Goal: Task Accomplishment & Management: Manage account settings

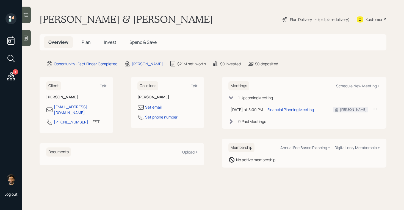
click at [15, 73] on div "1" at bounding box center [16, 72] width 6 height 6
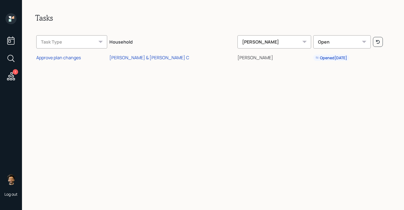
click at [11, 18] on icon at bounding box center [10, 17] width 2 height 2
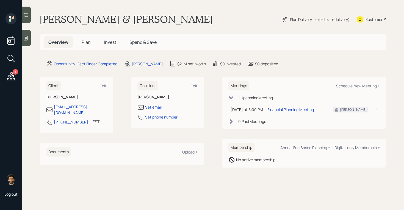
click at [80, 19] on h1 "[PERSON_NAME] & [PERSON_NAME]" at bounding box center [127, 19] width 174 height 12
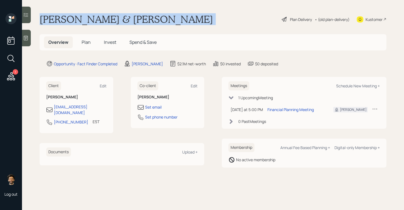
click at [80, 19] on h1 "[PERSON_NAME] & [PERSON_NAME]" at bounding box center [127, 19] width 174 height 12
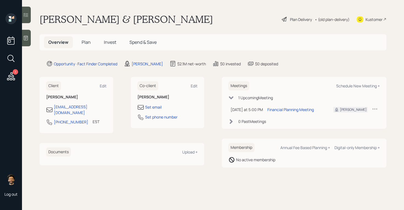
click at [85, 37] on h5 "Plan" at bounding box center [86, 42] width 18 height 12
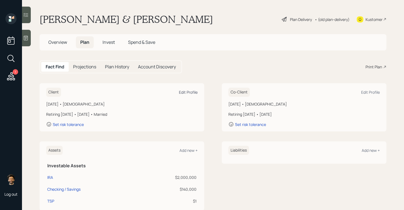
click at [189, 92] on div "Edit Profile" at bounding box center [188, 91] width 19 height 5
select select "5"
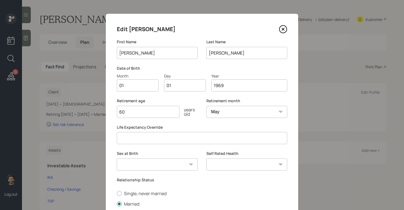
click at [136, 85] on input "01" at bounding box center [138, 85] width 42 height 12
type input "05"
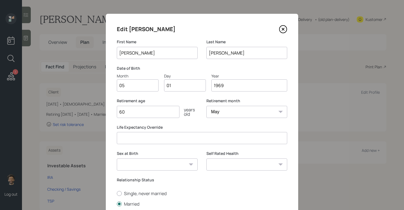
type input "0"
type input "17"
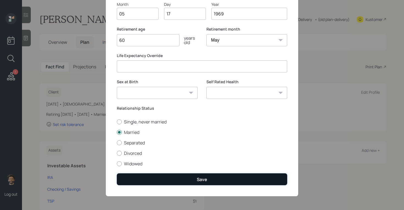
click at [142, 182] on button "Save" at bounding box center [202, 179] width 171 height 12
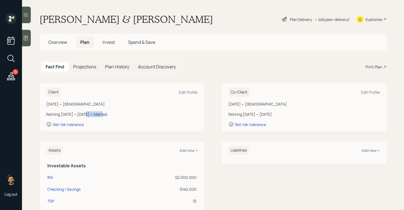
drag, startPoint x: 102, startPoint y: 115, endPoint x: 82, endPoint y: 116, distance: 19.8
click at [82, 116] on div "Retiring [DATE] • [DATE] • Married" at bounding box center [122, 114] width 152 height 6
click at [375, 92] on div "Edit Profile" at bounding box center [371, 91] width 19 height 5
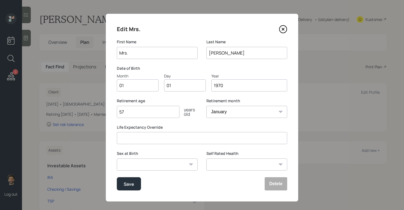
click at [127, 84] on input "01" at bounding box center [138, 85] width 42 height 12
type input "03"
type input "0"
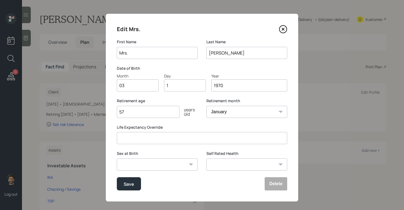
type input "12"
type input "1969"
click at [134, 183] on div "Save" at bounding box center [129, 183] width 10 height 7
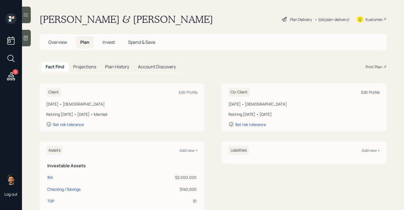
click at [369, 94] on div "Edit Profile" at bounding box center [371, 91] width 19 height 5
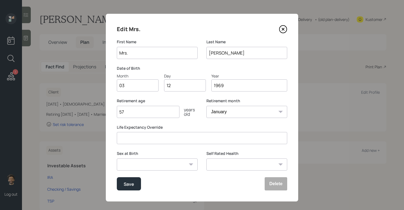
click at [136, 116] on input "57" at bounding box center [148, 112] width 63 height 12
type input "58"
click at [128, 180] on button "Save" at bounding box center [129, 183] width 24 height 13
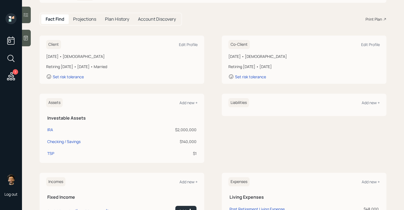
scroll to position [125, 0]
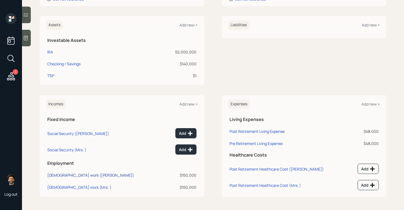
click at [67, 175] on div "Full-time work (Timothy)" at bounding box center [90, 174] width 87 height 5
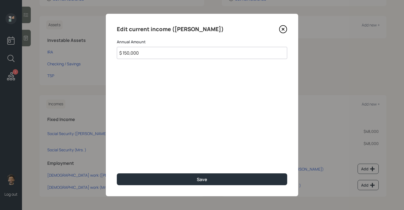
click at [134, 51] on input "$ 150,000" at bounding box center [202, 53] width 171 height 12
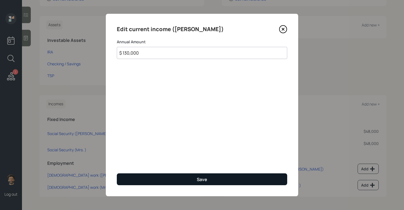
type input "$ 130,000"
click at [141, 177] on button "Save" at bounding box center [202, 179] width 171 height 12
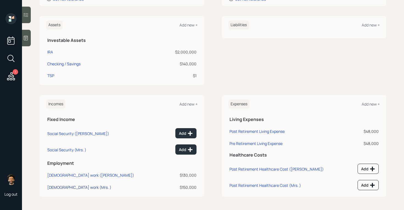
click at [74, 187] on div "Full-time work (Mrs. )" at bounding box center [79, 186] width 64 height 5
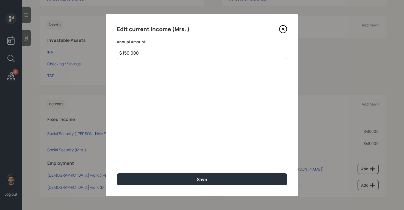
click at [157, 53] on input "$ 150,000" at bounding box center [202, 53] width 171 height 12
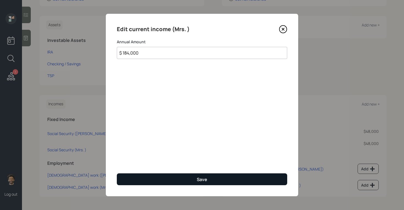
type input "$ 184,000"
click at [145, 181] on button "Save" at bounding box center [202, 179] width 171 height 12
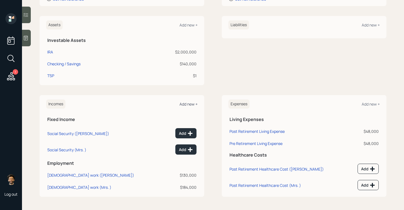
click at [182, 104] on div "Add new +" at bounding box center [189, 103] width 18 height 5
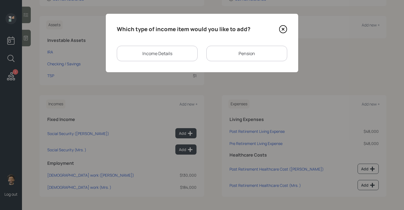
click at [222, 54] on div "Pension" at bounding box center [247, 53] width 81 height 15
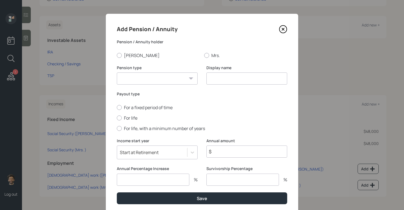
click at [165, 77] on select "Pension Annuity" at bounding box center [157, 78] width 81 height 12
select select "pension"
click at [117, 72] on select "Pension Annuity" at bounding box center [157, 78] width 81 height 12
click at [116, 117] on div "Add Pension / Annuity Pension / Annuity holder Timothy Mrs. Pension type Pensio…" at bounding box center [202, 114] width 193 height 201
click at [207, 54] on div at bounding box center [206, 55] width 5 height 5
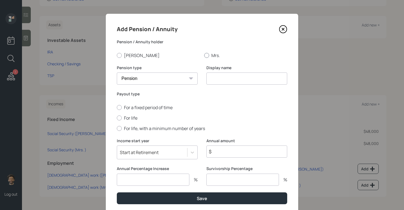
click at [204, 55] on input "Mrs." at bounding box center [204, 55] width 0 height 0
radio input "true"
click at [121, 120] on label "For life" at bounding box center [202, 118] width 171 height 6
click at [117, 118] on input "For life" at bounding box center [117, 117] width 0 height 0
radio input "true"
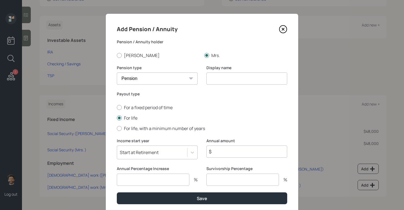
click at [208, 80] on input at bounding box center [247, 78] width 81 height 12
type input "Pension"
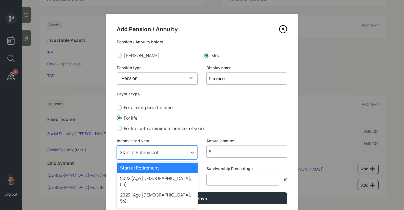
click at [148, 149] on div "option Start at Retirement selected, 1 of 79. 79 results available. Use Up and …" at bounding box center [157, 152] width 81 height 14
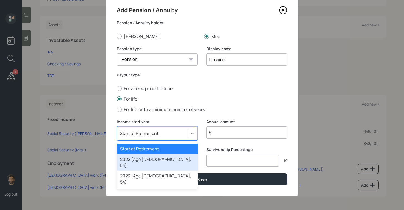
click at [144, 154] on div "2022 (Age 53, 53)" at bounding box center [157, 162] width 81 height 17
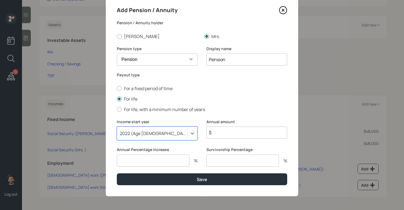
click at [126, 137] on div "2022 (Age 53, 53)" at bounding box center [152, 133] width 70 height 9
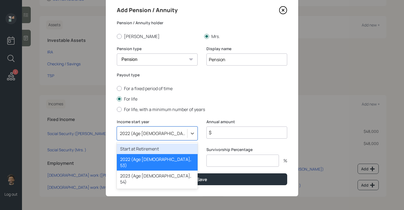
click at [135, 149] on div "Start at Retirement" at bounding box center [157, 148] width 81 height 10
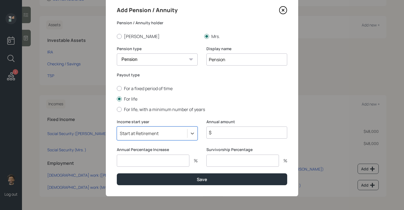
click at [223, 134] on input "$" at bounding box center [247, 132] width 81 height 12
type input "$ 54,000"
click at [154, 161] on input "number" at bounding box center [153, 160] width 73 height 12
type input "3"
click at [145, 185] on div "Add Pension / Annuity Pension / Annuity holder Timothy Mrs. Pension type Pensio…" at bounding box center [202, 95] width 193 height 201
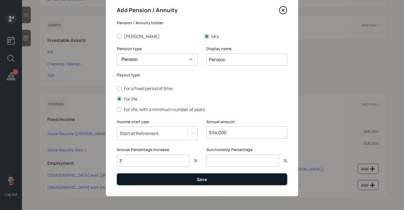
click at [142, 182] on button "Save" at bounding box center [202, 179] width 171 height 12
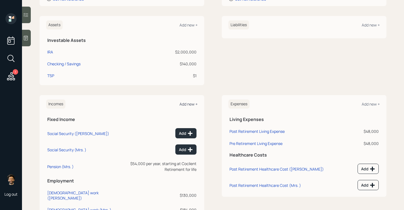
click at [189, 102] on div "Add new +" at bounding box center [189, 103] width 18 height 5
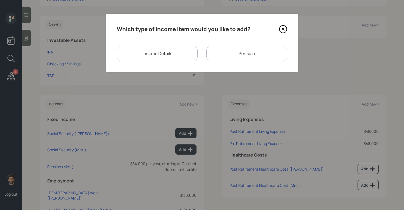
click at [252, 58] on div "Pension" at bounding box center [247, 53] width 81 height 15
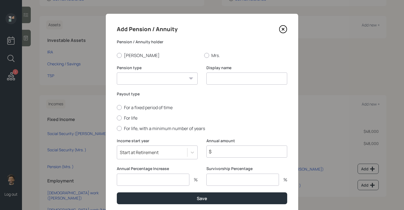
click at [175, 75] on select "Pension Annuity" at bounding box center [157, 78] width 81 height 12
select select "pension"
click at [117, 72] on select "Pension Annuity" at bounding box center [157, 78] width 81 height 12
click at [224, 75] on input at bounding box center [247, 78] width 81 height 12
type input "Pension"
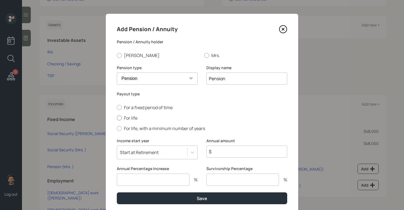
click at [121, 117] on div at bounding box center [119, 117] width 5 height 5
click at [117, 117] on input "For life" at bounding box center [117, 117] width 0 height 0
radio input "true"
click at [232, 153] on input "$" at bounding box center [247, 151] width 81 height 12
type input "$ 12,000"
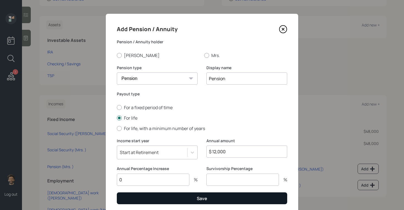
type input "0"
click at [207, 199] on div "Save" at bounding box center [202, 198] width 10 height 6
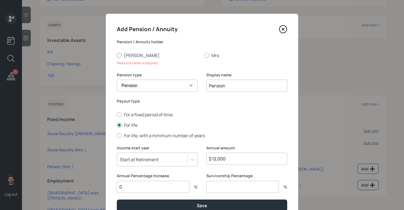
click at [128, 55] on label "Timothy" at bounding box center [158, 55] width 83 height 6
click at [117, 55] on input "Timothy" at bounding box center [117, 55] width 0 height 0
radio input "true"
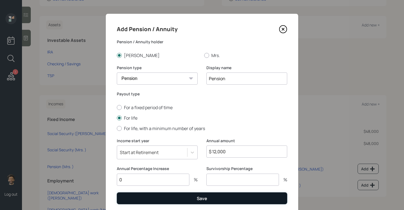
click at [138, 196] on button "Save" at bounding box center [202, 198] width 171 height 12
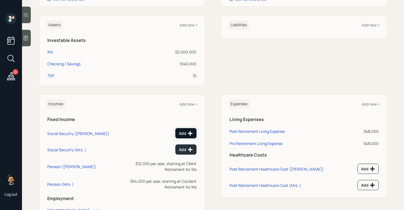
click at [189, 132] on icon at bounding box center [191, 133] width 6 height 6
click at [183, 152] on button "Add" at bounding box center [186, 149] width 21 height 10
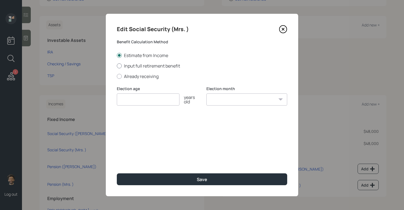
click at [124, 65] on label "Input full retirement benefit" at bounding box center [202, 66] width 171 height 6
click at [117, 65] on input "Input full retirement benefit" at bounding box center [117, 65] width 0 height 0
radio input "true"
click at [140, 99] on input "number" at bounding box center [148, 99] width 63 height 12
type input "62"
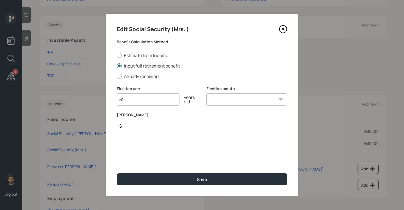
click at [230, 98] on select "January February March April May June July August September October November De…" at bounding box center [247, 99] width 81 height 12
select select "12"
click at [207, 93] on select "January February March April May June July August September October November De…" at bounding box center [247, 99] width 81 height 12
drag, startPoint x: 138, startPoint y: 115, endPoint x: 113, endPoint y: 117, distance: 25.4
click at [113, 117] on div "Edit Social Security (Mrs. ) Benefit Calculation Method Estimate from Income In…" at bounding box center [202, 105] width 193 height 182
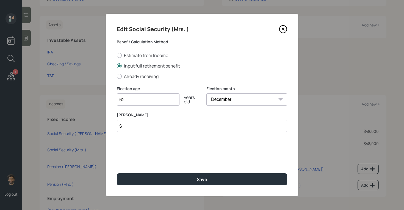
click at [132, 125] on input "$" at bounding box center [202, 126] width 171 height 12
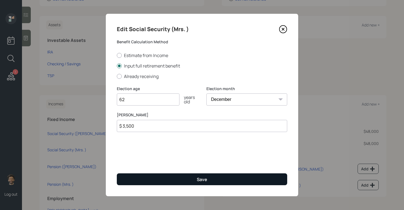
type input "$ 3,500"
click at [145, 179] on button "Save" at bounding box center [202, 179] width 171 height 12
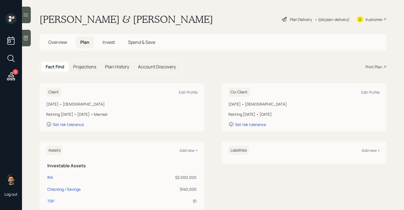
click at [90, 65] on h5 "Projections" at bounding box center [84, 66] width 23 height 5
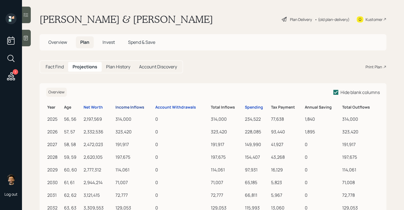
click at [131, 109] on div "Income Inflows" at bounding box center [130, 107] width 29 height 5
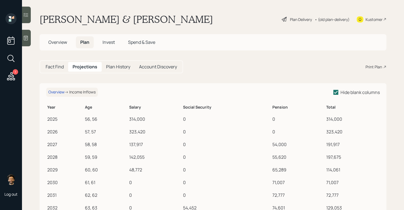
drag, startPoint x: 182, startPoint y: 108, endPoint x: 219, endPoint y: 108, distance: 37.1
click at [219, 108] on th "Social Security" at bounding box center [226, 106] width 89 height 11
click at [201, 106] on h6 "Social Security" at bounding box center [226, 107] width 87 height 5
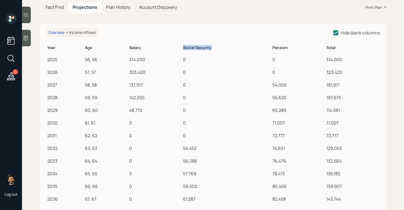
scroll to position [62, 0]
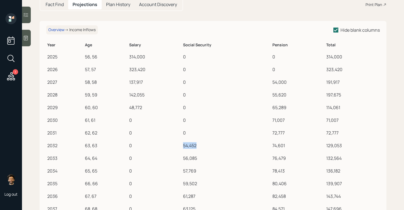
drag, startPoint x: 184, startPoint y: 146, endPoint x: 201, endPoint y: 146, distance: 17.6
click at [201, 146] on div "54,452" at bounding box center [226, 145] width 87 height 7
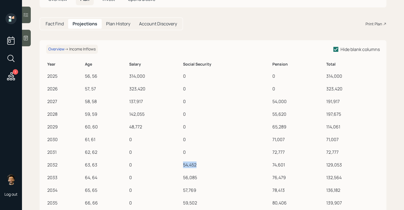
scroll to position [39, 0]
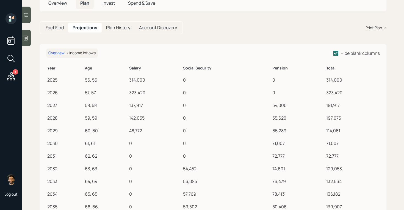
click at [54, 28] on h5 "Fact Find" at bounding box center [55, 27] width 18 height 5
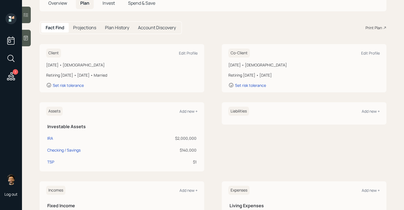
scroll to position [145, 0]
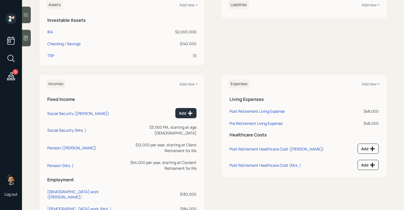
click at [61, 127] on div "Social Security (Mrs. )" at bounding box center [66, 129] width 39 height 5
select select "12"
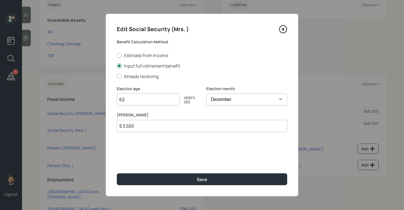
click at [150, 126] on input "$ 3,500" at bounding box center [202, 126] width 171 height 12
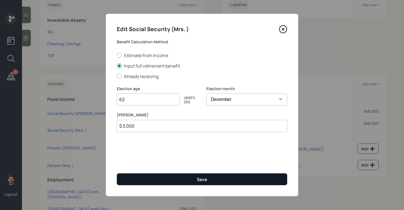
type input "$ 3,000"
click at [157, 175] on button "Save" at bounding box center [202, 179] width 171 height 12
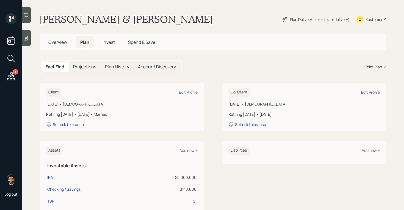
click at [87, 68] on h5 "Projections" at bounding box center [84, 66] width 23 height 5
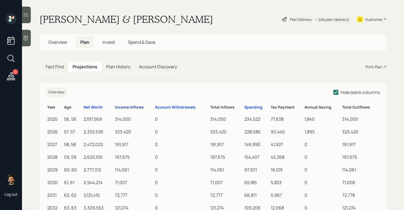
click at [125, 105] on div "Income Inflows" at bounding box center [129, 107] width 29 height 5
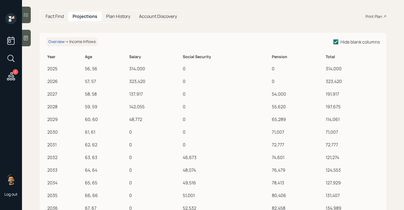
scroll to position [69, 0]
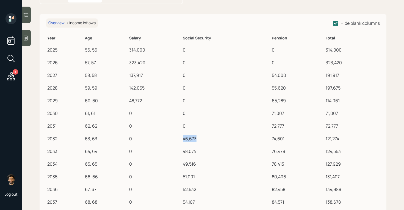
drag, startPoint x: 184, startPoint y: 139, endPoint x: 208, endPoint y: 137, distance: 24.0
click at [208, 137] on div "46,673" at bounding box center [226, 138] width 87 height 7
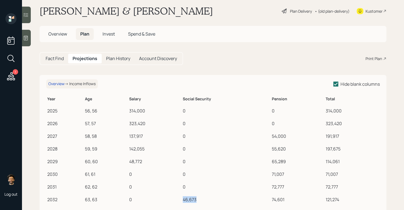
scroll to position [0, 0]
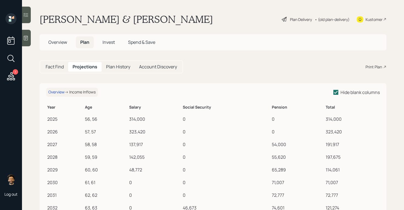
click at [51, 66] on h5 "Fact Find" at bounding box center [55, 66] width 18 height 5
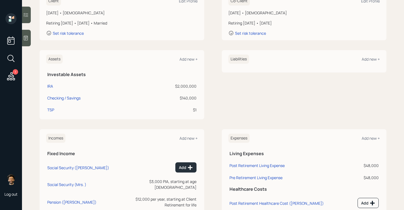
scroll to position [145, 0]
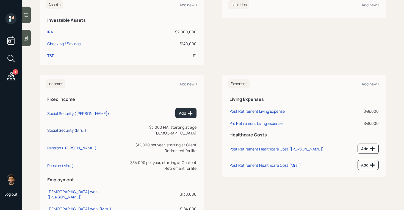
click at [64, 128] on div "Social Security (Mrs. )" at bounding box center [66, 129] width 39 height 5
select select "12"
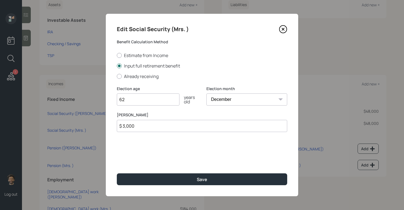
click at [138, 127] on input "$ 3,000" at bounding box center [202, 126] width 171 height 12
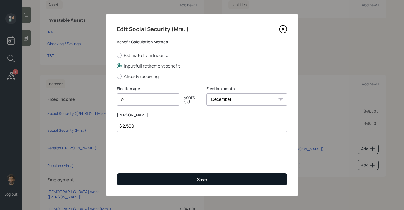
type input "$ 2,500"
click at [136, 176] on button "Save" at bounding box center [202, 179] width 171 height 12
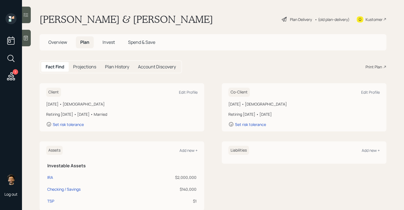
click at [88, 65] on h5 "Projections" at bounding box center [84, 66] width 23 height 5
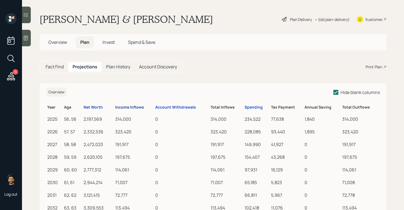
click at [123, 108] on div "Income Inflows" at bounding box center [129, 107] width 29 height 5
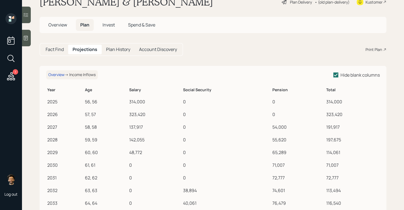
scroll to position [9, 0]
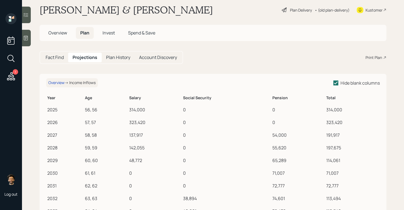
click at [55, 58] on h5 "Fact Find" at bounding box center [55, 57] width 18 height 5
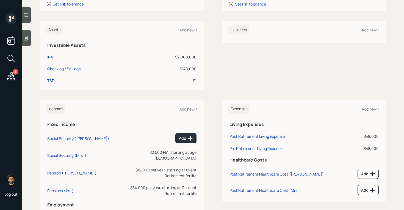
scroll to position [128, 0]
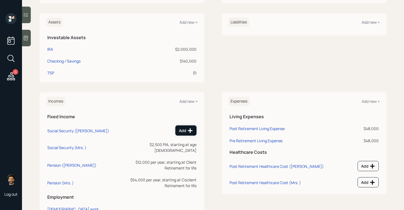
click at [184, 131] on div "Add" at bounding box center [186, 131] width 14 height 6
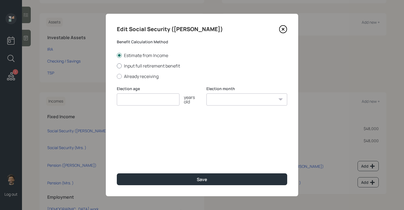
click at [122, 65] on label "Input full retirement benefit" at bounding box center [202, 66] width 171 height 6
click at [117, 65] on input "Input full retirement benefit" at bounding box center [117, 65] width 0 height 0
radio input "true"
click at [140, 103] on input "number" at bounding box center [148, 99] width 63 height 12
type input "62"
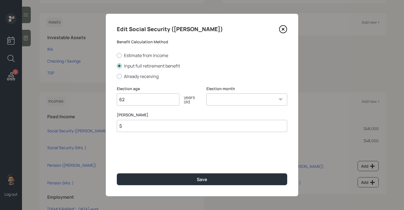
click at [212, 104] on select "January February March April May June July August September October November De…" at bounding box center [247, 99] width 81 height 12
select select "12"
click at [207, 93] on select "January February March April May June July August September October November De…" at bounding box center [247, 99] width 81 height 12
click at [139, 130] on input "$" at bounding box center [202, 126] width 171 height 12
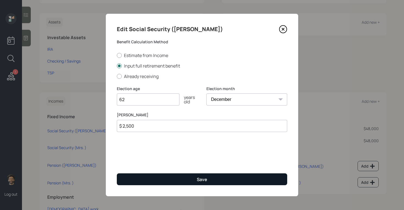
type input "$ 2,500"
click at [143, 179] on button "Save" at bounding box center [202, 179] width 171 height 12
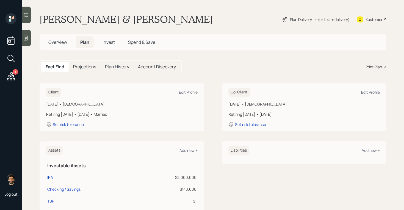
click at [83, 67] on h5 "Projections" at bounding box center [84, 66] width 23 height 5
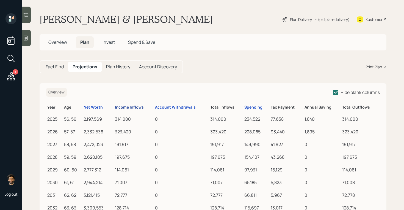
click at [121, 106] on div "Income Inflows" at bounding box center [129, 107] width 29 height 5
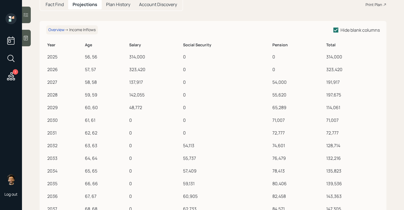
scroll to position [56, 0]
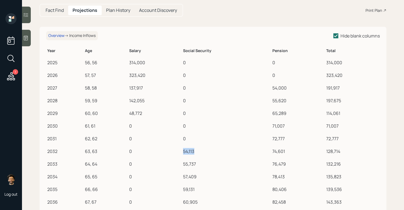
drag, startPoint x: 184, startPoint y: 151, endPoint x: 198, endPoint y: 151, distance: 14.3
click at [198, 151] on div "54,113" at bounding box center [226, 151] width 87 height 7
click at [54, 12] on h5 "Fact Find" at bounding box center [55, 10] width 18 height 5
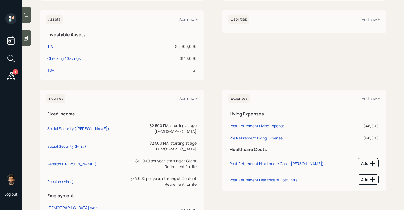
scroll to position [141, 0]
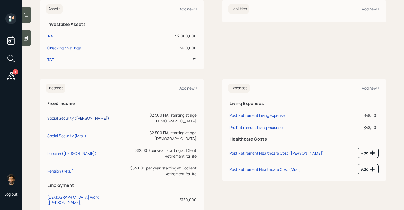
click at [74, 115] on div "Social Security (Timothy)" at bounding box center [78, 117] width 62 height 5
select select "12"
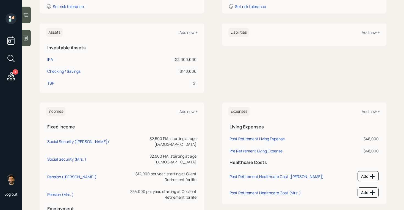
scroll to position [141, 0]
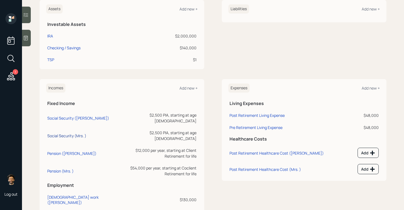
click at [66, 133] on div "Social Security (Mrs. )" at bounding box center [66, 135] width 39 height 5
select select "12"
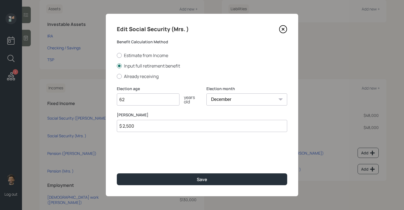
click at [143, 127] on input "$ 2,500" at bounding box center [202, 126] width 171 height 12
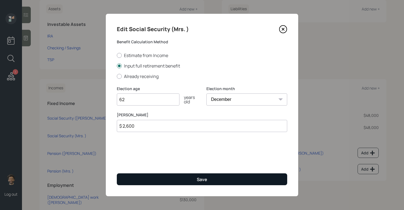
type input "$ 2,600"
click at [140, 178] on button "Save" at bounding box center [202, 179] width 171 height 12
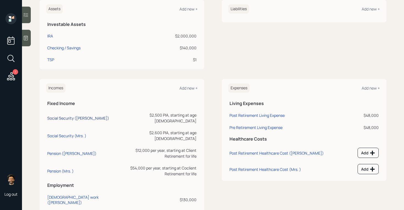
click at [63, 116] on div "Social Security (Timothy)" at bounding box center [78, 117] width 62 height 5
select select "12"
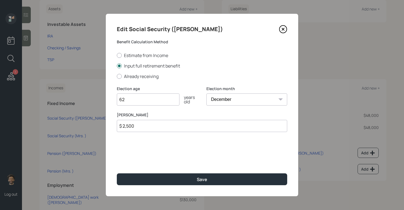
click at [151, 125] on input "$ 2,500" at bounding box center [202, 126] width 171 height 12
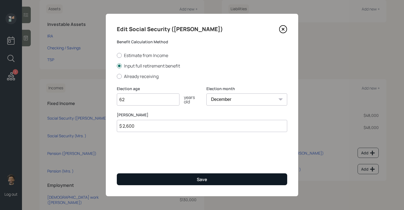
type input "$ 2,600"
click at [141, 179] on button "Save" at bounding box center [202, 179] width 171 height 12
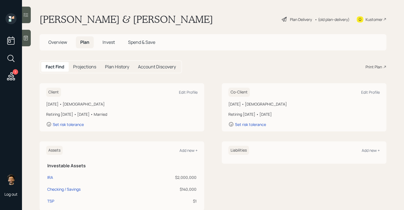
click at [80, 67] on h5 "Projections" at bounding box center [84, 66] width 23 height 5
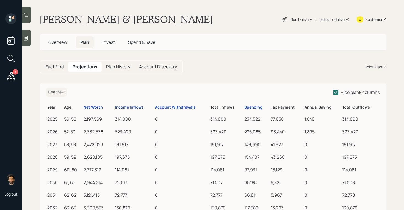
click at [129, 106] on div "Income Inflows" at bounding box center [129, 107] width 29 height 5
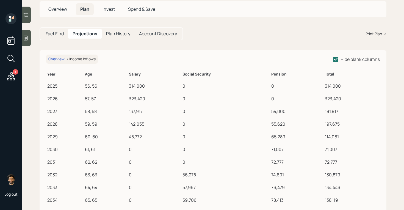
scroll to position [35, 0]
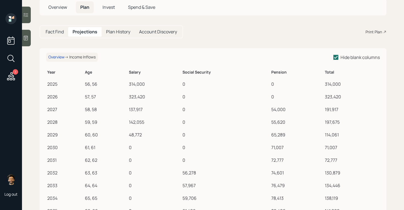
click at [60, 34] on h5 "Fact Find" at bounding box center [55, 31] width 18 height 5
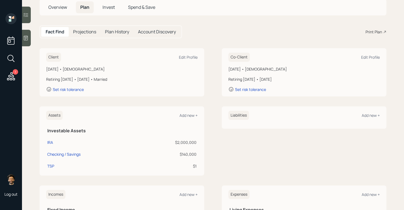
scroll to position [141, 0]
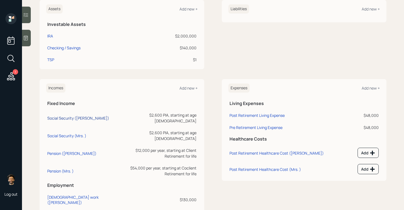
click at [70, 115] on div "Social Security (Timothy)" at bounding box center [78, 117] width 62 height 5
select select "12"
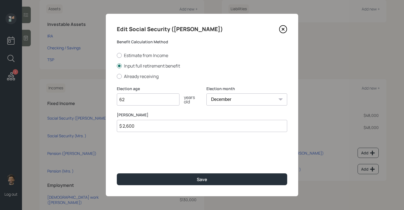
click at [130, 127] on input "$ 2,600" at bounding box center [202, 126] width 171 height 12
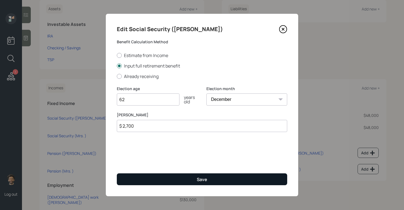
type input "$ 2,700"
click at [135, 176] on button "Save" at bounding box center [202, 179] width 171 height 12
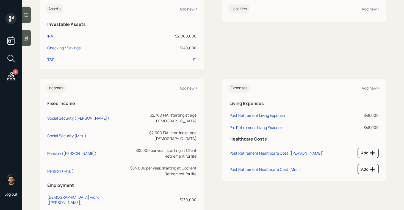
click at [64, 133] on div "Social Security (Mrs. )" at bounding box center [66, 135] width 39 height 5
select select "12"
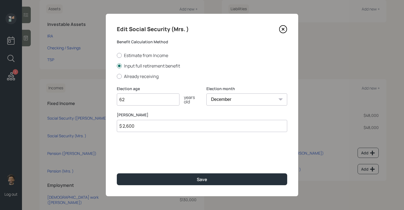
click at [136, 127] on input "$ 2,600" at bounding box center [202, 126] width 171 height 12
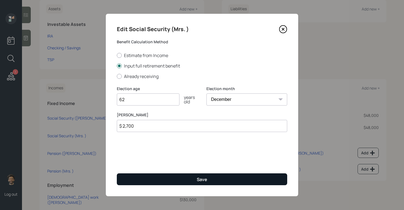
type input "$ 2,700"
click at [141, 180] on button "Save" at bounding box center [202, 179] width 171 height 12
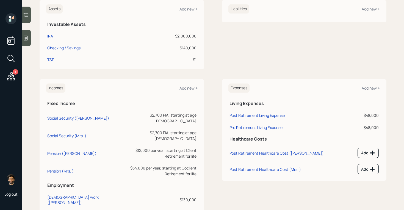
click at [187, 90] on div "Incomes Add new +" at bounding box center [122, 87] width 152 height 9
click at [186, 87] on div "Add new +" at bounding box center [189, 87] width 18 height 5
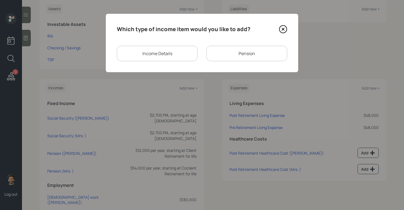
click at [164, 52] on div "Income Details" at bounding box center [157, 53] width 81 height 15
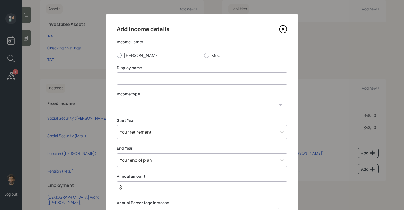
click at [135, 56] on label "Timothy" at bounding box center [158, 55] width 83 height 6
click at [117, 55] on input "Timothy" at bounding box center [117, 55] width 0 height 0
radio input "true"
click at [209, 54] on label "Mrs." at bounding box center [245, 55] width 83 height 6
click at [204, 55] on input "Mrs." at bounding box center [204, 55] width 0 height 0
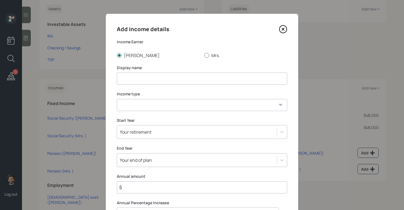
radio input "true"
click at [132, 83] on input at bounding box center [202, 78] width 171 height 12
type input "SS Bridge"
click at [136, 105] on select "Full-time work Part-time work Self employment Other" at bounding box center [202, 105] width 171 height 12
select select "other"
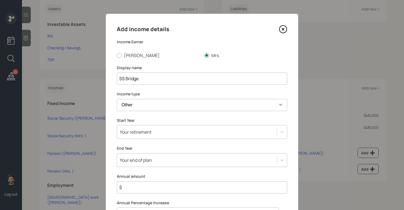
click at [117, 99] on select "Full-time work Part-time work Self employment Other" at bounding box center [202, 105] width 171 height 12
click at [132, 132] on select "Tax-free Earned Self Employment Alimony Royalties Pension / Annuity Interest Di…" at bounding box center [202, 131] width 171 height 12
select select "earned"
click at [117, 125] on select "Tax-free Earned Self Employment Alimony Royalties Pension / Annuity Interest Di…" at bounding box center [202, 131] width 171 height 12
click at [135, 158] on div "Your retirement" at bounding box center [202, 158] width 171 height 14
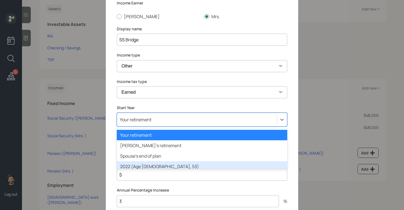
scroll to position [42, 0]
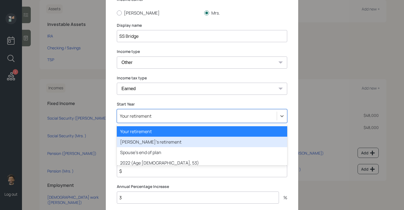
click at [135, 142] on div "Spouse's retirement" at bounding box center [202, 141] width 171 height 10
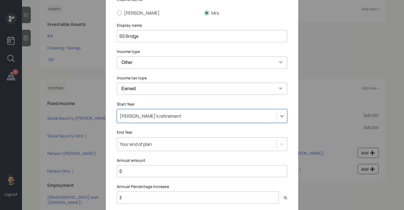
click at [145, 144] on div "Your end of plan" at bounding box center [202, 144] width 171 height 14
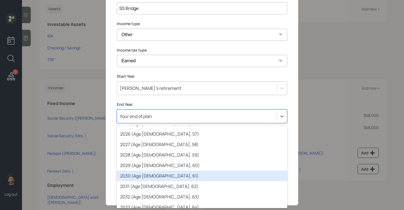
scroll to position [83, 0]
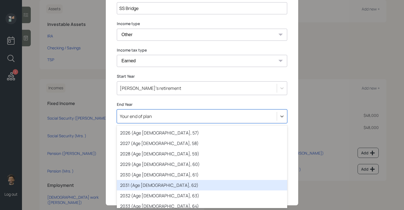
click at [146, 181] on div "2031 (Age 62, 62)" at bounding box center [202, 185] width 171 height 10
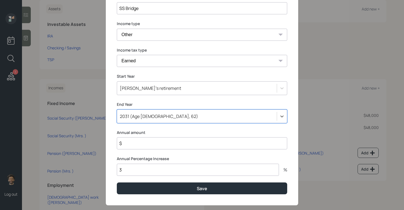
click at [134, 143] on input "$" at bounding box center [202, 143] width 171 height 12
type input "$ 25,200"
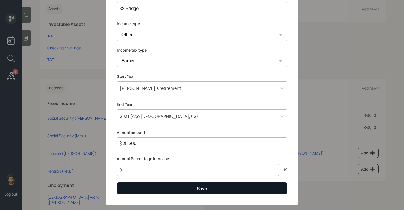
type input "0"
click at [140, 188] on button "Save" at bounding box center [202, 188] width 171 height 12
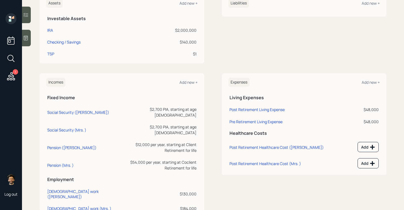
scroll to position [153, 0]
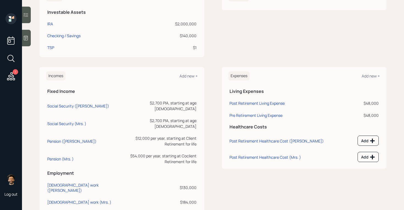
click at [59, 209] on div "SS Bridge (Mrs. )" at bounding box center [62, 213] width 30 height 5
select select "other"
select select "earned"
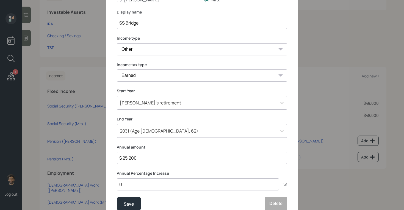
scroll to position [81, 0]
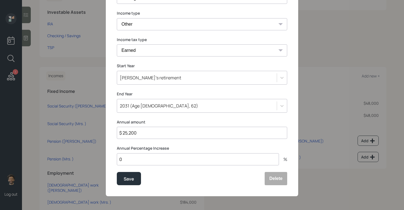
click at [135, 159] on input "0" at bounding box center [198, 159] width 162 height 12
type input "3"
click at [125, 181] on div "Save" at bounding box center [129, 178] width 10 height 7
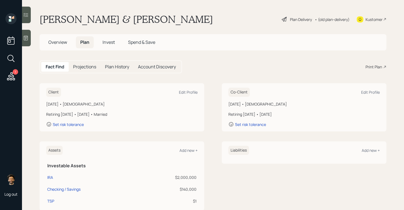
click at [80, 67] on h5 "Projections" at bounding box center [84, 66] width 23 height 5
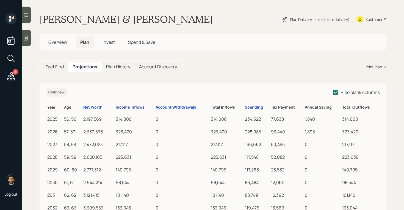
click at [140, 106] on div "Income Inflows" at bounding box center [130, 107] width 29 height 5
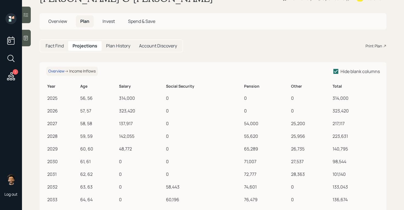
scroll to position [23, 0]
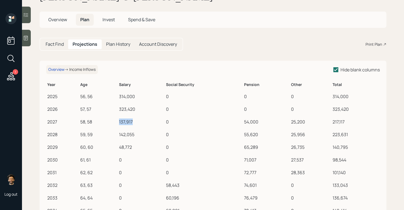
drag, startPoint x: 120, startPoint y: 121, endPoint x: 140, endPoint y: 122, distance: 20.1
click at [140, 122] on div "137,917" at bounding box center [141, 121] width 45 height 7
drag, startPoint x: 291, startPoint y: 122, endPoint x: 301, endPoint y: 122, distance: 10.7
click at [301, 122] on td "25,200" at bounding box center [311, 120] width 42 height 13
drag, startPoint x: 245, startPoint y: 121, endPoint x: 259, endPoint y: 122, distance: 14.4
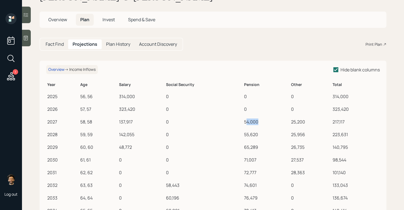
click at [259, 122] on div "54,000" at bounding box center [266, 121] width 45 height 7
drag, startPoint x: 119, startPoint y: 146, endPoint x: 134, endPoint y: 146, distance: 14.9
click at [134, 146] on div "48,772" at bounding box center [141, 147] width 45 height 7
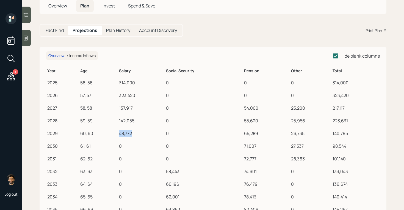
scroll to position [37, 0]
drag, startPoint x: 166, startPoint y: 169, endPoint x: 182, endPoint y: 169, distance: 16.0
click at [182, 169] on div "58,443" at bounding box center [204, 170] width 76 height 7
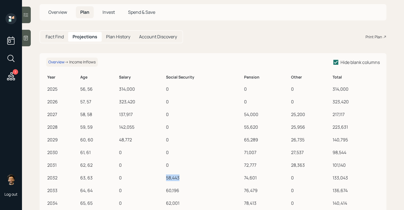
scroll to position [28, 0]
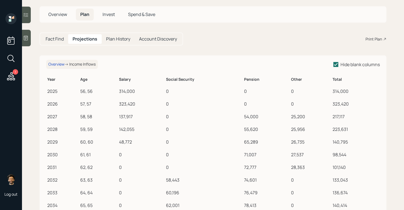
click at [52, 39] on h5 "Fact Find" at bounding box center [55, 38] width 18 height 5
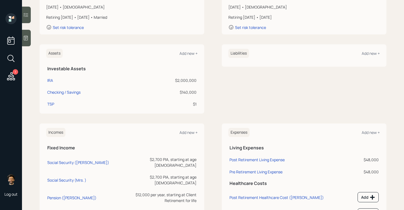
scroll to position [87, 0]
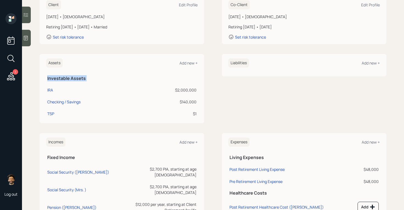
drag, startPoint x: 47, startPoint y: 76, endPoint x: 96, endPoint y: 84, distance: 49.8
click at [96, 84] on table "Investable Assets IRA $2,000,000 Checking / Savings $140,000 TSP $1" at bounding box center [122, 95] width 152 height 47
click at [51, 91] on div "IRA" at bounding box center [50, 90] width 6 height 6
select select "ira"
select select "balanced"
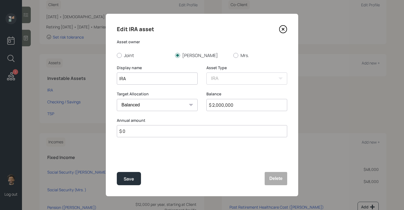
click at [118, 80] on input "IRA" at bounding box center [157, 78] width 81 height 12
click at [223, 108] on input "$ 2,000,000" at bounding box center [247, 105] width 81 height 12
click at [119, 81] on input "IRA" at bounding box center [157, 78] width 81 height 12
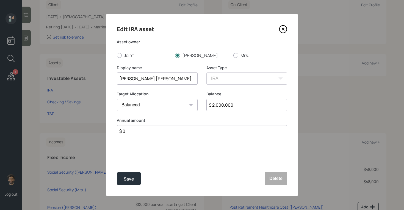
type input "[PERSON_NAME] [PERSON_NAME]"
click at [225, 104] on input "$ 2,000,000" at bounding box center [247, 105] width 81 height 12
click at [219, 102] on input "$ 2,000,000" at bounding box center [247, 105] width 81 height 12
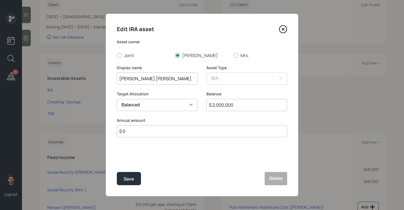
click at [219, 102] on input "$ 2,000,000" at bounding box center [247, 105] width 81 height 12
click at [223, 104] on input "$ 600,000" at bounding box center [247, 105] width 81 height 12
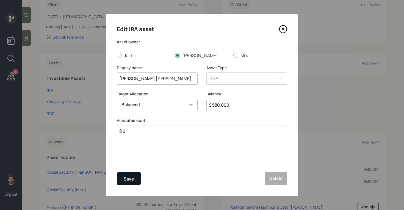
type input "$ 580,000"
click at [125, 177] on div "Save" at bounding box center [129, 178] width 10 height 7
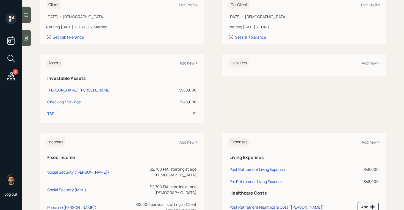
click at [188, 64] on div "Add new +" at bounding box center [189, 62] width 18 height 5
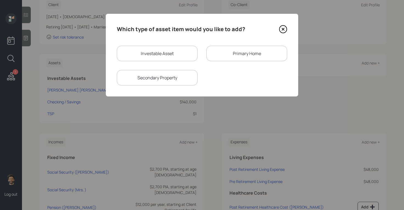
click at [159, 58] on div "Investable Asset" at bounding box center [157, 53] width 81 height 15
select select "taxable"
select select "balanced"
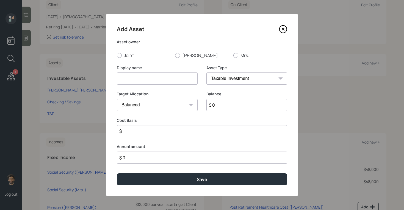
click at [152, 79] on input at bounding box center [157, 78] width 81 height 12
type input "[PERSON_NAME] Current 401k"
click at [231, 105] on input "$ 0" at bounding box center [247, 105] width 81 height 12
type input "$ 220,000"
click at [229, 83] on select "SEP IRA IRA Roth IRA 401(k) Roth 401(k) 403(b) Roth 403(b) 457(b) Roth 457(b) H…" at bounding box center [247, 78] width 81 height 12
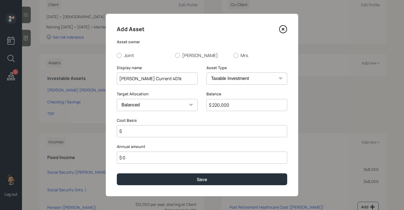
select select "company_sponsored"
click at [207, 72] on select "SEP IRA IRA Roth IRA 401(k) Roth 401(k) 403(b) Roth 403(b) 457(b) Roth 457(b) H…" at bounding box center [247, 78] width 81 height 12
click at [147, 130] on input "number" at bounding box center [153, 131] width 73 height 12
click at [146, 154] on div "Select..." at bounding box center [157, 158] width 81 height 14
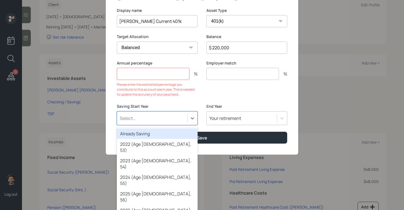
click at [144, 136] on div "Already Saving" at bounding box center [157, 133] width 81 height 10
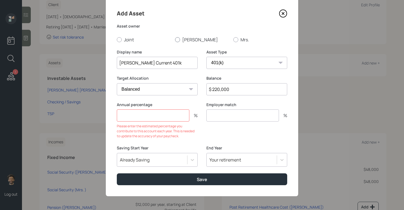
click at [176, 38] on div at bounding box center [177, 39] width 5 height 5
click at [175, 39] on input "Timothy" at bounding box center [175, 39] width 0 height 0
radio input "true"
click at [136, 111] on input "number" at bounding box center [153, 115] width 73 height 12
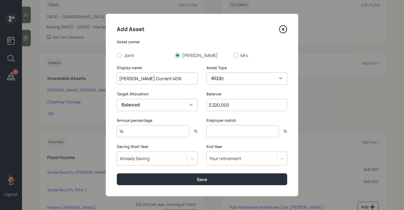
type input "14"
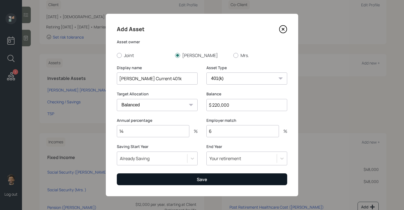
type input "6"
click at [168, 181] on button "Save" at bounding box center [202, 179] width 171 height 12
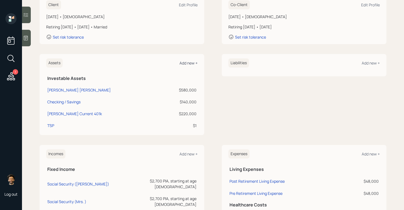
click at [187, 64] on div "Add new +" at bounding box center [189, 62] width 18 height 5
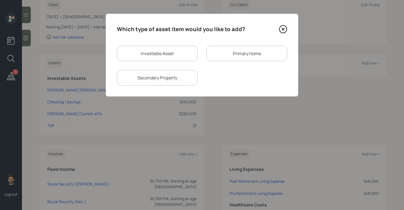
click at [140, 57] on div "Investable Asset" at bounding box center [157, 53] width 81 height 15
select select "taxable"
select select "balanced"
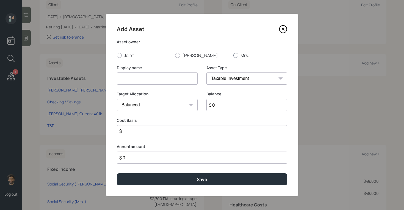
click at [241, 52] on label "Mrs." at bounding box center [261, 55] width 54 height 6
click at [234, 55] on input "Mrs." at bounding box center [233, 55] width 0 height 0
radio input "true"
click at [148, 82] on input at bounding box center [157, 78] width 81 height 12
type input "Rena IRA"
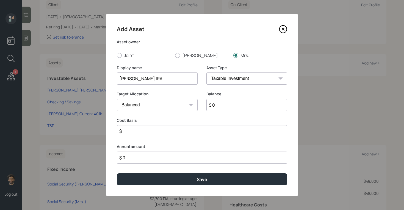
click at [283, 29] on icon at bounding box center [283, 29] width 2 height 2
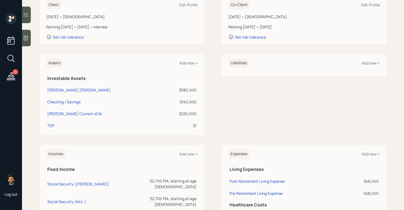
click at [52, 121] on td "TSP" at bounding box center [104, 125] width 116 height 12
click at [52, 127] on div "TSP" at bounding box center [50, 125] width 7 height 6
select select "company_sponsored"
select select "balanced"
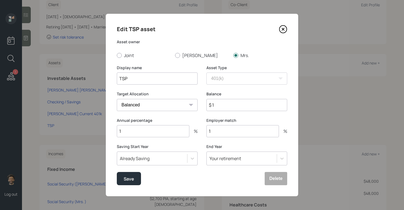
click at [224, 106] on input "$ 1" at bounding box center [247, 105] width 81 height 12
click at [119, 80] on input "TSP" at bounding box center [157, 78] width 81 height 12
click at [122, 78] on input "rena TSP" at bounding box center [157, 78] width 81 height 12
type input "[PERSON_NAME] TSP"
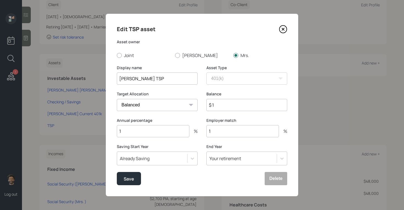
click at [222, 103] on input "$ 1" at bounding box center [247, 105] width 81 height 12
type input "$ 1,300,000"
click at [161, 135] on input "1" at bounding box center [153, 131] width 73 height 12
type input "14"
type input "6"
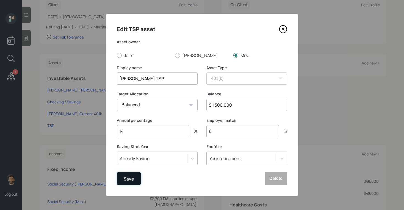
click at [122, 179] on button "Save" at bounding box center [129, 178] width 24 height 13
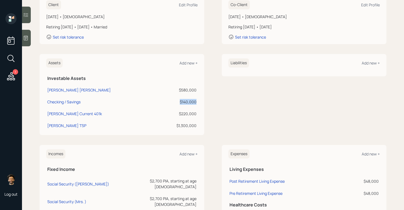
drag, startPoint x: 197, startPoint y: 100, endPoint x: 178, endPoint y: 100, distance: 19.0
click at [178, 100] on td "$140,000" at bounding box center [179, 101] width 38 height 12
click at [219, 102] on div "Assets Add new + Investable Assets Tim IRA $580,000 Checking / Savings $140,000…" at bounding box center [213, 94] width 347 height 81
click at [26, 39] on icon at bounding box center [26, 38] width 6 height 6
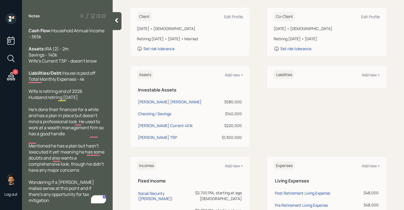
scroll to position [40, 0]
click at [116, 23] on icon at bounding box center [117, 21] width 6 height 6
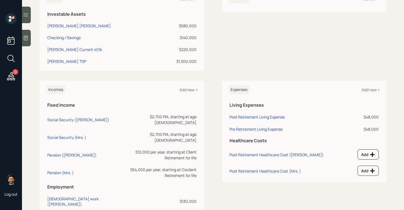
scroll to position [165, 0]
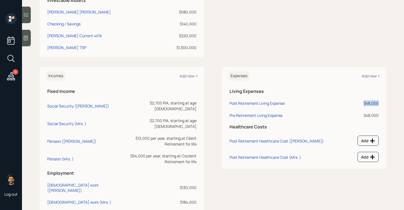
drag, startPoint x: 378, startPoint y: 104, endPoint x: 362, endPoint y: 103, distance: 15.7
click at [362, 103] on div "$48,000" at bounding box center [365, 103] width 27 height 6
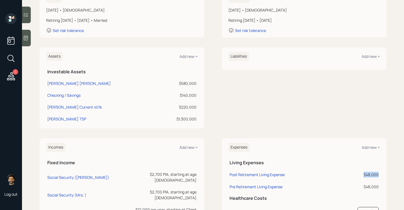
scroll to position [83, 0]
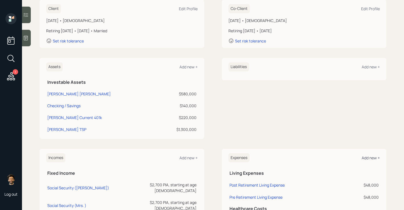
click at [373, 157] on div "Add new +" at bounding box center [371, 157] width 18 height 5
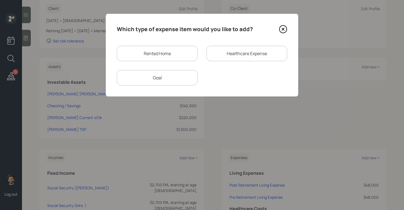
click at [154, 75] on div "Goal" at bounding box center [157, 77] width 81 height 15
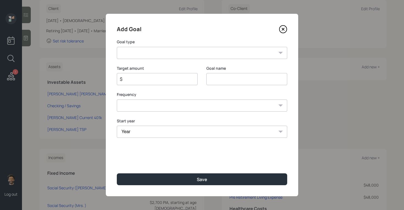
click at [166, 51] on select "Create an emergency fund Donate to charity Purchase a home Make a purchase Supp…" at bounding box center [202, 53] width 171 height 12
select select "other"
click at [117, 47] on select "Create an emergency fund Donate to charity Purchase a home Make a purchase Supp…" at bounding box center [202, 53] width 171 height 12
click at [218, 78] on input "Other" at bounding box center [247, 79] width 81 height 12
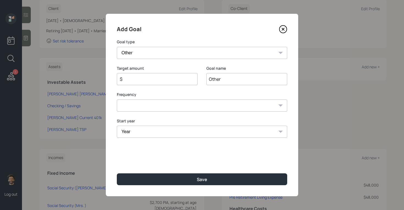
click at [218, 78] on input "Other" at bounding box center [247, 79] width 81 height 12
type input "Property Tax / Insurance"
click at [130, 79] on input "$" at bounding box center [155, 79] width 72 height 7
click at [127, 104] on div "Frequency One time Every 1 year Every 2 years Every 3 years Every 4 years Every…" at bounding box center [202, 102] width 171 height 20
select select "0"
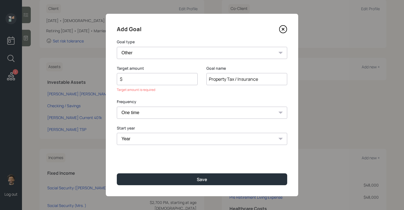
click at [117, 106] on select "One time Every 1 year Every 2 years Every 3 years Every 4 years Every 5 years E…" at bounding box center [202, 112] width 171 height 12
click at [142, 138] on select "Year 2025 2026 2027 2028 2029 2030 2031 2032 2033 2034 2035 2036 2037 2038 2039…" at bounding box center [202, 139] width 171 height 12
drag, startPoint x: 259, startPoint y: 80, endPoint x: 234, endPoint y: 79, distance: 25.3
click at [234, 79] on input "Property Tax / Insurance" at bounding box center [247, 79] width 81 height 12
type input "Property Tax"
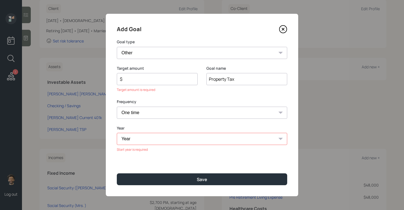
click at [154, 78] on input "$" at bounding box center [155, 79] width 72 height 7
click at [127, 136] on select "Year 2025 2026 2027 2028 2029 2030 2031 2032 2033 2034 2035 2036 2037 2038 2039…" at bounding box center [202, 139] width 171 height 12
select select "2063"
click at [117, 133] on select "Year 2025 2026 2027 2028 2029 2030 2031 2032 2033 2034 2035 2036 2037 2038 2039…" at bounding box center [202, 139] width 171 height 12
click at [143, 81] on input "$" at bounding box center [155, 79] width 72 height 7
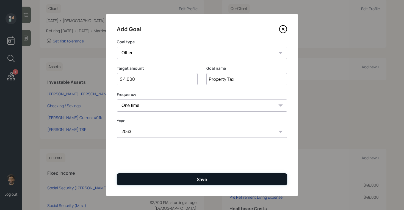
click at [129, 182] on button "Save" at bounding box center [202, 179] width 171 height 12
type input "$"
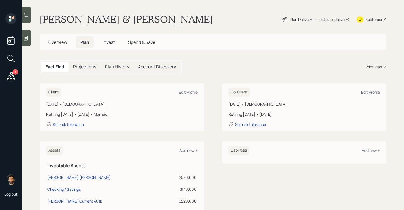
click at [329, 17] on div "• (old plan-delivery)" at bounding box center [332, 20] width 35 height 6
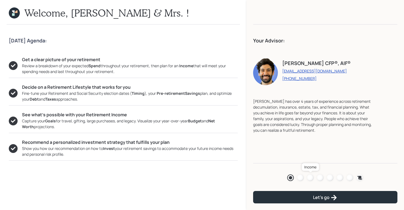
click at [312, 178] on div at bounding box center [310, 177] width 7 height 7
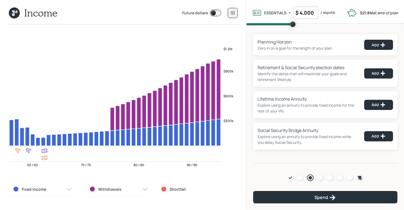
click at [233, 14] on icon at bounding box center [233, 13] width 4 height 4
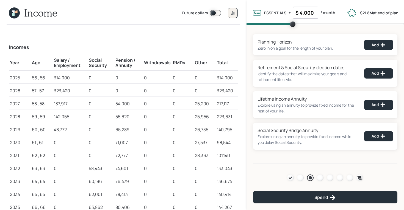
click at [15, 15] on icon at bounding box center [14, 12] width 11 height 11
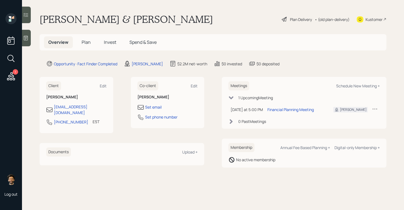
click at [29, 36] on div at bounding box center [26, 38] width 9 height 17
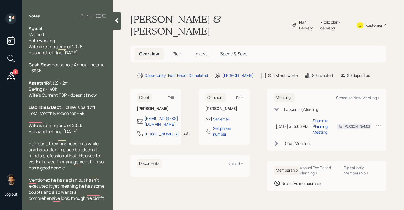
scroll to position [3, 0]
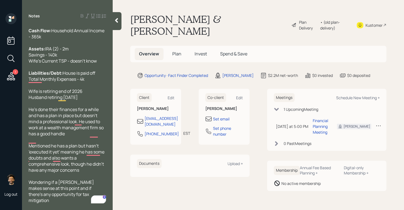
click at [116, 20] on icon at bounding box center [116, 20] width 3 height 5
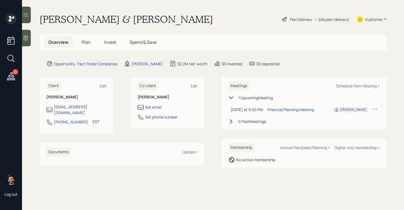
click at [319, 21] on div "• (old plan-delivery)" at bounding box center [332, 20] width 35 height 6
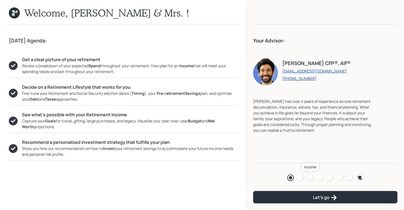
click at [311, 178] on div at bounding box center [310, 177] width 7 height 7
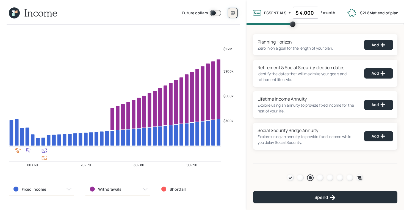
click at [230, 12] on button at bounding box center [233, 13] width 10 height 10
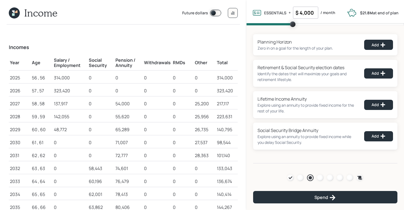
click at [33, 12] on h1 "Income" at bounding box center [40, 13] width 33 height 12
drag, startPoint x: 53, startPoint y: 79, endPoint x: 70, endPoint y: 79, distance: 16.8
click at [70, 79] on td "314,000" at bounding box center [70, 76] width 35 height 13
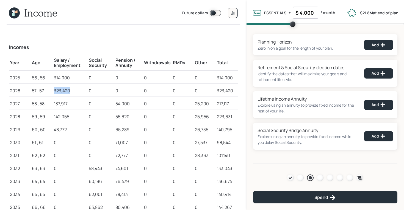
drag, startPoint x: 71, startPoint y: 90, endPoint x: 53, endPoint y: 92, distance: 18.0
click at [53, 92] on td "323,420" at bounding box center [70, 89] width 35 height 13
drag, startPoint x: 20, startPoint y: 91, endPoint x: 9, endPoint y: 91, distance: 11.0
click at [9, 91] on td "2026" at bounding box center [20, 89] width 22 height 13
drag, startPoint x: 68, startPoint y: 102, endPoint x: 51, endPoint y: 102, distance: 17.3
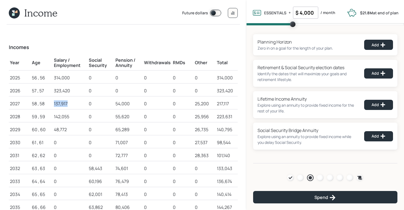
click at [51, 102] on tr "2027 58 , 58 137,917 0 54,000 0 0 25,200 217,117" at bounding box center [123, 102] width 229 height 13
drag, startPoint x: 70, startPoint y: 91, endPoint x: 49, endPoint y: 91, distance: 21.2
click at [49, 91] on tr "2026 57 , 57 323,420 0 0 0 0 0 323,420" at bounding box center [123, 89] width 229 height 13
drag, startPoint x: 69, startPoint y: 104, endPoint x: 51, endPoint y: 105, distance: 18.5
click at [51, 105] on tr "2027 58 , 58 137,917 0 54,000 0 0 25,200 217,117" at bounding box center [123, 102] width 229 height 13
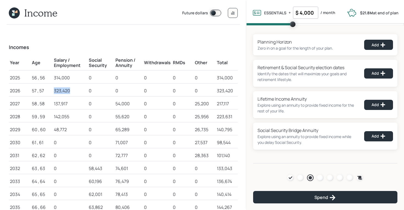
drag, startPoint x: 70, startPoint y: 89, endPoint x: 51, endPoint y: 89, distance: 19.0
click at [51, 89] on tr "2026 57 , 57 323,420 0 0 0 0 0 323,420" at bounding box center [123, 89] width 229 height 13
drag, startPoint x: 70, startPoint y: 104, endPoint x: 48, endPoint y: 106, distance: 22.1
click at [48, 106] on tr "2027 58 , 58 137,917 0 54,000 0 0 25,200 217,117" at bounding box center [123, 102] width 229 height 13
drag, startPoint x: 115, startPoint y: 103, endPoint x: 133, endPoint y: 103, distance: 18.2
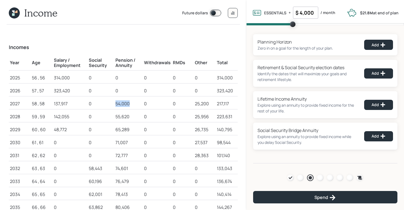
click at [133, 103] on td "54,000" at bounding box center [128, 102] width 29 height 13
drag, startPoint x: 195, startPoint y: 104, endPoint x: 212, endPoint y: 104, distance: 17.1
click at [212, 104] on div "25,200" at bounding box center [205, 103] width 20 height 7
drag, startPoint x: 54, startPoint y: 117, endPoint x: 72, endPoint y: 117, distance: 17.6
click at [72, 117] on div "142,055" at bounding box center [70, 116] width 33 height 7
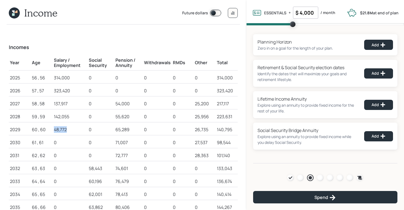
drag, startPoint x: 55, startPoint y: 129, endPoint x: 69, endPoint y: 129, distance: 14.3
click at [69, 129] on div "48,772" at bounding box center [70, 129] width 33 height 7
drag, startPoint x: 47, startPoint y: 129, endPoint x: 9, endPoint y: 129, distance: 37.4
click at [9, 129] on tr "2029 60 , 60 48,772 0 65,289 0 0 26,735 140,795" at bounding box center [123, 128] width 229 height 13
click at [58, 130] on div "48,772" at bounding box center [70, 129] width 33 height 7
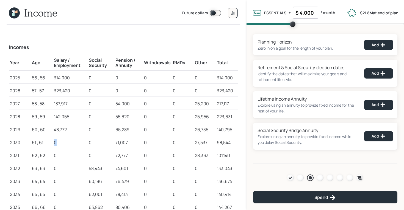
drag, startPoint x: 59, startPoint y: 142, endPoint x: 52, endPoint y: 142, distance: 6.3
click at [52, 142] on tr "2030 61 , 61 0 0 71,007 0 0 27,537 98,544" at bounding box center [123, 141] width 229 height 13
click at [58, 129] on div "48,772" at bounding box center [70, 129] width 33 height 7
drag, startPoint x: 115, startPoint y: 116, endPoint x: 129, endPoint y: 116, distance: 13.5
click at [129, 116] on td "55,620" at bounding box center [128, 115] width 29 height 13
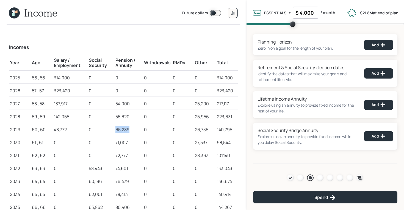
drag, startPoint x: 115, startPoint y: 130, endPoint x: 131, endPoint y: 130, distance: 16.2
click at [131, 130] on td "65,289" at bounding box center [128, 128] width 29 height 13
drag, startPoint x: 115, startPoint y: 116, endPoint x: 133, endPoint y: 118, distance: 17.5
click at [133, 118] on td "55,620" at bounding box center [128, 115] width 29 height 13
drag, startPoint x: 116, startPoint y: 129, endPoint x: 129, endPoint y: 129, distance: 12.7
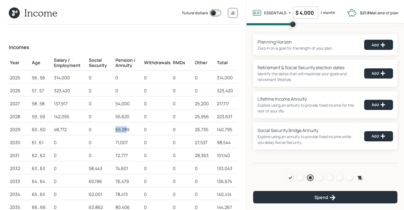
click at [129, 129] on div "65,289" at bounding box center [129, 129] width 26 height 7
drag, startPoint x: 116, startPoint y: 115, endPoint x: 127, endPoint y: 116, distance: 11.9
click at [127, 116] on div "55,620" at bounding box center [129, 116] width 26 height 7
drag, startPoint x: 116, startPoint y: 128, endPoint x: 129, endPoint y: 129, distance: 12.9
click at [129, 129] on div "65,289" at bounding box center [129, 129] width 26 height 7
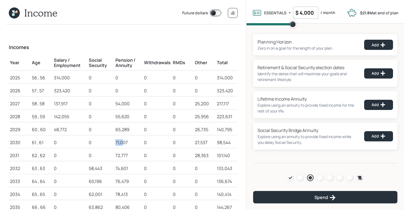
drag, startPoint x: 114, startPoint y: 142, endPoint x: 127, endPoint y: 142, distance: 12.9
click at [126, 142] on tr "2030 61 , 61 0 0 71,007 0 0 27,537 98,544" at bounding box center [123, 141] width 229 height 13
drag, startPoint x: 116, startPoint y: 154, endPoint x: 134, endPoint y: 155, distance: 18.5
click at [134, 155] on div "72,777" at bounding box center [129, 155] width 26 height 7
drag, startPoint x: 115, startPoint y: 142, endPoint x: 131, endPoint y: 142, distance: 15.7
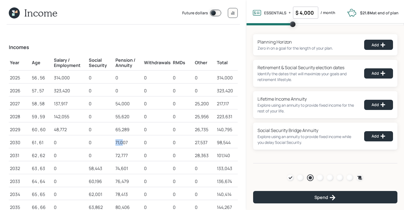
click at [131, 142] on td "71,007" at bounding box center [128, 141] width 29 height 13
click at [126, 131] on div "65,289" at bounding box center [129, 129] width 26 height 7
drag, startPoint x: 201, startPoint y: 165, endPoint x: 190, endPoint y: 167, distance: 10.4
click at [190, 167] on tr "2032 63 , 63 0 58,443 74,601 0 0 0 133,043" at bounding box center [123, 167] width 229 height 13
click at [209, 154] on div "28,363" at bounding box center [205, 155] width 20 height 7
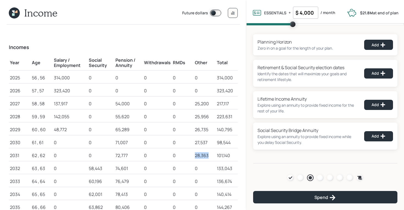
drag, startPoint x: 211, startPoint y: 155, endPoint x: 193, endPoint y: 155, distance: 17.1
click at [193, 155] on tr "2031 62 , 62 0 0 72,777 0 0 28,363 101,140" at bounding box center [123, 154] width 229 height 13
click at [193, 155] on td "0" at bounding box center [183, 154] width 22 height 13
drag, startPoint x: 89, startPoint y: 169, endPoint x: 107, endPoint y: 169, distance: 18.7
click at [107, 169] on td "58,443" at bounding box center [101, 167] width 26 height 13
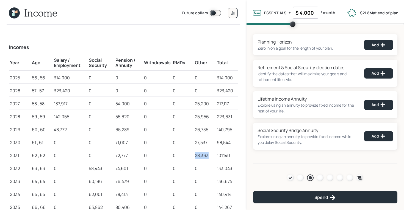
drag, startPoint x: 195, startPoint y: 155, endPoint x: 215, endPoint y: 155, distance: 19.5
click at [215, 155] on td "28,363" at bounding box center [205, 154] width 22 height 13
click at [210, 144] on div "27,537" at bounding box center [205, 142] width 20 height 7
click at [39, 16] on h1 "Income" at bounding box center [40, 13] width 33 height 12
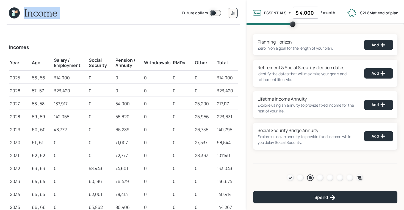
click at [39, 16] on h1 "Income" at bounding box center [40, 13] width 33 height 12
click at [321, 179] on div at bounding box center [320, 177] width 7 height 7
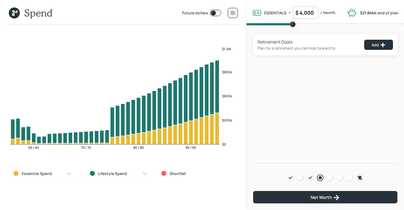
click at [233, 9] on button at bounding box center [233, 13] width 10 height 10
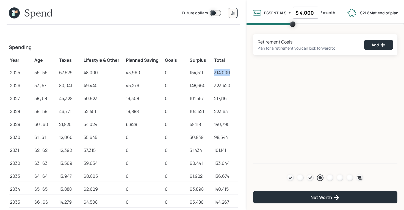
drag, startPoint x: 214, startPoint y: 72, endPoint x: 231, endPoint y: 72, distance: 17.3
click at [231, 72] on td "314,000" at bounding box center [225, 71] width 24 height 13
drag, startPoint x: 60, startPoint y: 75, endPoint x: 76, endPoint y: 74, distance: 16.2
click at [76, 74] on div "67,529" at bounding box center [70, 72] width 22 height 7
drag, startPoint x: 84, startPoint y: 72, endPoint x: 102, endPoint y: 73, distance: 17.7
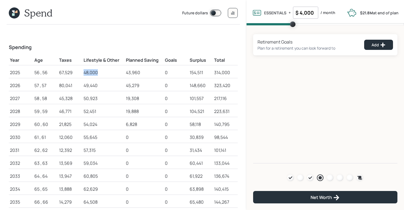
click at [102, 73] on div "48,000" at bounding box center [104, 72] width 40 height 7
click at [303, 12] on input "$ 4,000" at bounding box center [305, 13] width 25 height 12
click at [375, 43] on div "Add" at bounding box center [379, 45] width 14 height 6
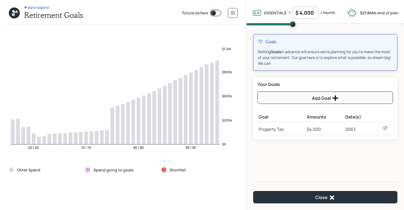
click at [387, 127] on icon at bounding box center [386, 128] width 6 height 6
select select "0"
select select "2063"
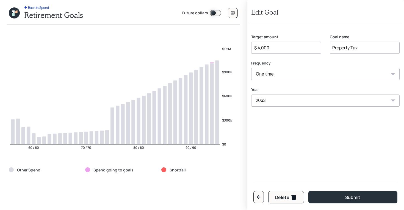
click at [268, 73] on select "One time Every 1 year Every 2 years Every 3 years Every 4 years Every 5 years E…" at bounding box center [326, 74] width 149 height 12
select select "1"
click at [252, 68] on select "One time Every 1 year Every 2 years Every 3 years Every 4 years Every 5 years E…" at bounding box center [326, 74] width 149 height 12
click at [265, 100] on select "2025 2026 2027 2028 2029 2030 2031 2032 2033 2034 2035 2036 2037 2038 2039 2040…" at bounding box center [287, 100] width 70 height 12
click at [252, 94] on select "2025 2026 2027 2028 2029 2030 2031 2032 2033 2034 2035 2036 2037 2038 2039 2040…" at bounding box center [287, 100] width 70 height 12
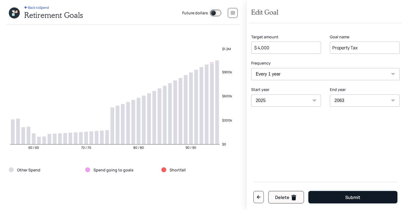
click at [324, 196] on button "Submit" at bounding box center [353, 197] width 89 height 12
select select "2063"
select select "0"
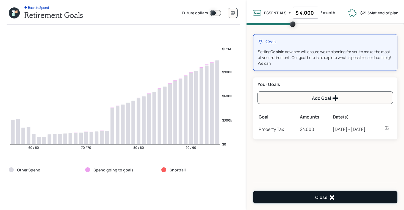
click at [321, 196] on div "Close" at bounding box center [326, 197] width 20 height 7
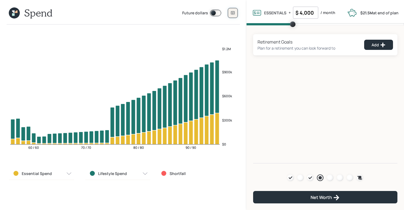
click at [234, 12] on icon at bounding box center [233, 13] width 4 height 4
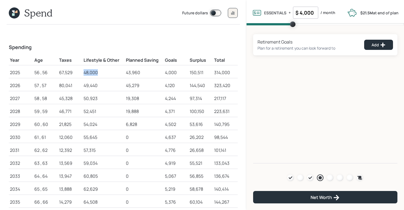
drag, startPoint x: 85, startPoint y: 72, endPoint x: 101, endPoint y: 72, distance: 15.7
click at [101, 72] on div "48,000" at bounding box center [104, 72] width 40 height 7
drag, startPoint x: 127, startPoint y: 73, endPoint x: 142, endPoint y: 73, distance: 15.1
click at [142, 73] on div "43,960" at bounding box center [144, 72] width 37 height 7
drag, startPoint x: 166, startPoint y: 73, endPoint x: 176, endPoint y: 73, distance: 10.2
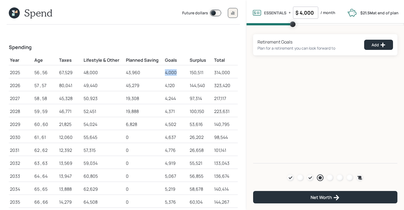
click at [176, 73] on div "4,000" at bounding box center [176, 72] width 22 height 7
drag, startPoint x: 191, startPoint y: 73, endPoint x: 208, endPoint y: 72, distance: 17.1
click at [208, 72] on div "150,511" at bounding box center [201, 72] width 22 height 7
drag, startPoint x: 190, startPoint y: 72, endPoint x: 206, endPoint y: 73, distance: 16.0
click at [206, 73] on div "150,511" at bounding box center [201, 72] width 22 height 7
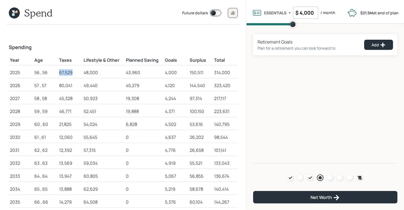
drag, startPoint x: 72, startPoint y: 73, endPoint x: 53, endPoint y: 73, distance: 18.7
click at [53, 73] on tr "2025 56 , 56 67,529 48,000 43,960 4,000 150,511 314,000" at bounding box center [123, 71] width 229 height 13
drag, startPoint x: 99, startPoint y: 73, endPoint x: 84, endPoint y: 74, distance: 14.3
click at [84, 74] on div "48,000" at bounding box center [104, 72] width 40 height 7
drag, startPoint x: 141, startPoint y: 72, endPoint x: 123, endPoint y: 72, distance: 17.9
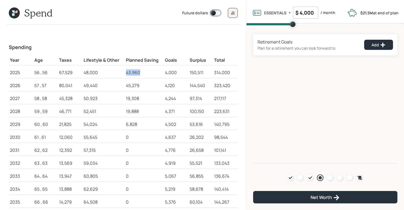
click at [123, 72] on tr "2025 56 , 56 67,529 48,000 43,960 4,000 150,511 314,000" at bounding box center [123, 71] width 229 height 13
drag, startPoint x: 205, startPoint y: 72, endPoint x: 180, endPoint y: 72, distance: 25.3
click at [180, 72] on tr "2025 56 , 56 67,529 48,000 43,960 4,000 150,511 314,000" at bounding box center [123, 71] width 229 height 13
click at [370, 47] on button "Add" at bounding box center [379, 45] width 29 height 10
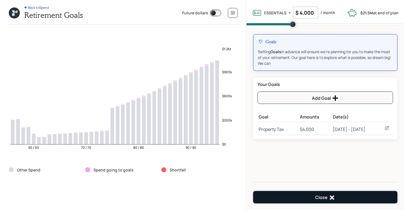
click at [304, 194] on button "Close" at bounding box center [325, 197] width 144 height 12
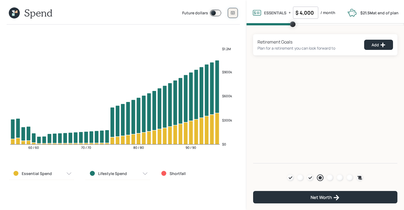
click at [235, 15] on button at bounding box center [233, 13] width 10 height 10
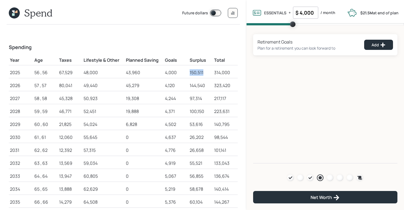
drag, startPoint x: 204, startPoint y: 74, endPoint x: 188, endPoint y: 73, distance: 16.0
click at [188, 73] on tr "2025 56 , 56 67,529 48,000 43,960 4,000 150,511 314,000" at bounding box center [123, 71] width 229 height 13
click at [17, 11] on icon at bounding box center [16, 11] width 2 height 2
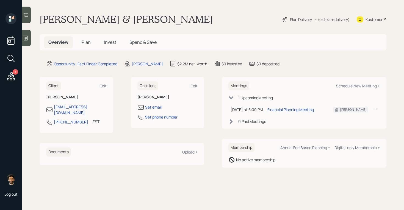
click at [87, 39] on span "Plan" at bounding box center [86, 42] width 9 height 6
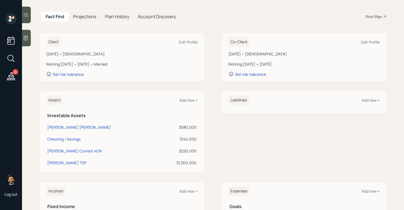
scroll to position [122, 0]
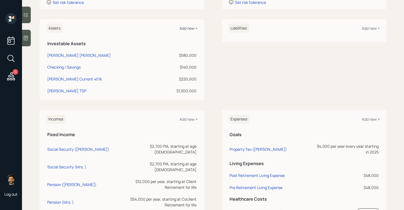
click at [189, 28] on div "Add new +" at bounding box center [189, 28] width 18 height 5
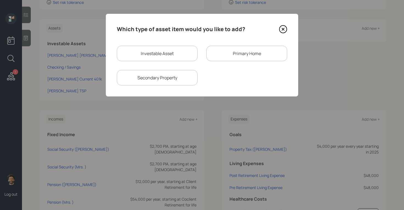
click at [129, 51] on div "Investable Asset" at bounding box center [157, 53] width 81 height 15
select select "taxable"
select select "balanced"
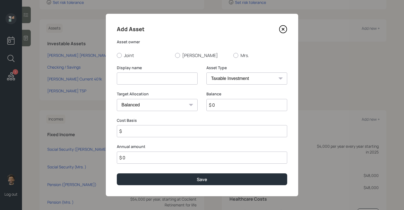
click at [146, 76] on input at bounding box center [157, 78] width 81 height 12
type input "Monthly Savings"
click at [211, 76] on select "SEP IRA IRA Roth IRA 401(k) Roth 401(k) 403(b) Roth 403(b) 457(b) Roth 457(b) H…" at bounding box center [247, 78] width 81 height 12
click at [207, 72] on select "SEP IRA IRA Roth IRA 401(k) Roth 401(k) 403(b) Roth 403(b) 457(b) Roth 457(b) H…" at bounding box center [247, 78] width 81 height 12
click at [224, 106] on input "$ 0" at bounding box center [247, 105] width 81 height 12
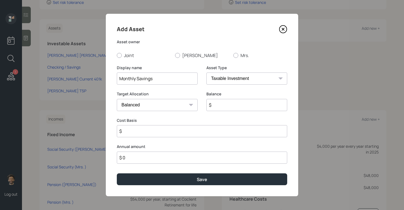
type input "$ 0"
click at [134, 154] on input "$ 0" at bounding box center [202, 157] width 171 height 12
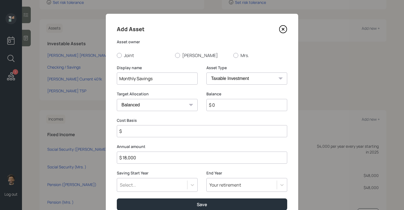
type input "$ 18,000"
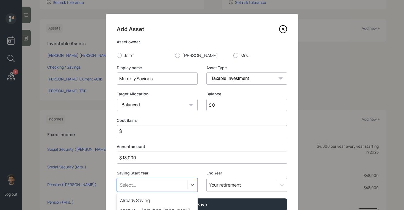
click at [122, 183] on div "option 2026 (Age 57, 57) focused, 6 of 79. 79 results available. Use Up and Dow…" at bounding box center [157, 185] width 81 height 14
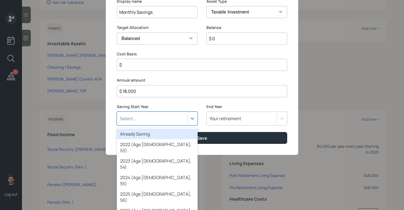
click at [134, 131] on div "Already Saving" at bounding box center [157, 134] width 81 height 10
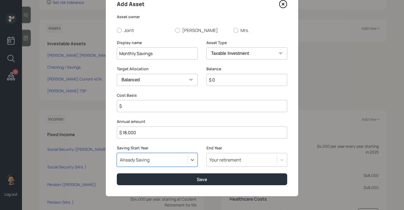
click at [219, 160] on div "Your retirement" at bounding box center [247, 160] width 81 height 14
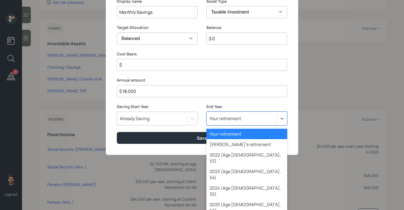
click at [220, 136] on div "Your retirement" at bounding box center [247, 134] width 81 height 10
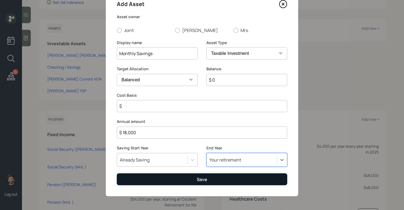
click at [147, 183] on button "Save" at bounding box center [202, 179] width 171 height 12
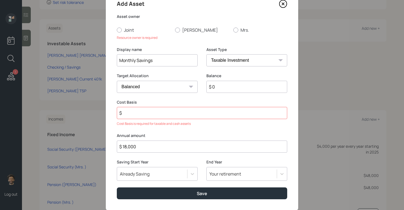
click at [128, 116] on input "$" at bounding box center [202, 113] width 171 height 12
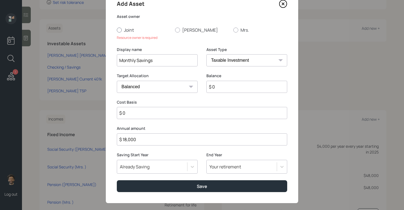
type input "$ 0"
click at [119, 28] on div at bounding box center [119, 30] width 5 height 5
click at [117, 30] on input "Joint" at bounding box center [117, 30] width 0 height 0
radio input "true"
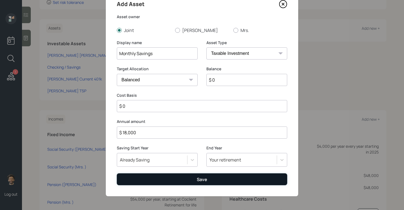
click at [138, 183] on button "Save" at bounding box center [202, 179] width 171 height 12
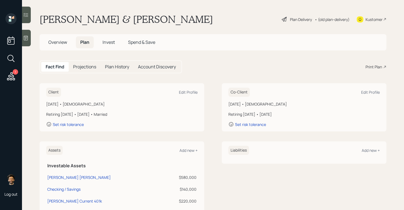
click at [329, 19] on div "• (old plan-delivery)" at bounding box center [332, 20] width 35 height 6
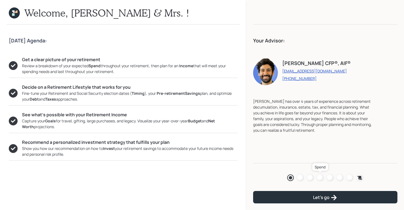
click at [321, 175] on div at bounding box center [320, 177] width 7 height 7
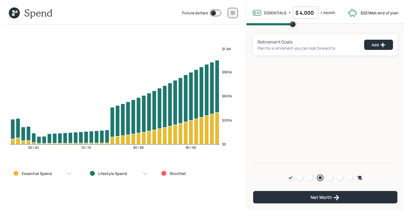
click at [232, 15] on icon at bounding box center [233, 13] width 4 height 4
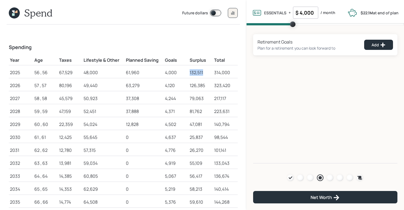
drag, startPoint x: 204, startPoint y: 72, endPoint x: 186, endPoint y: 72, distance: 17.9
click at [186, 72] on tr "2025 56 , 56 67,529 48,000 61,960 4,000 132,511 314,000" at bounding box center [123, 71] width 229 height 13
drag, startPoint x: 141, startPoint y: 72, endPoint x: 125, endPoint y: 72, distance: 16.0
click at [125, 72] on td "61,960" at bounding box center [144, 71] width 39 height 13
drag, startPoint x: 204, startPoint y: 72, endPoint x: 182, endPoint y: 72, distance: 22.6
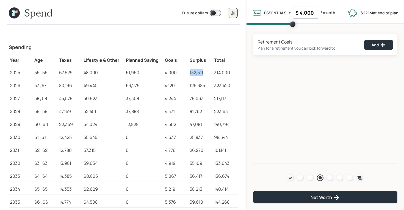
click at [182, 72] on tr "2025 56 , 56 67,529 48,000 61,960 4,000 132,511 314,000" at bounding box center [123, 71] width 229 height 13
click at [374, 47] on div "Add" at bounding box center [379, 45] width 14 height 6
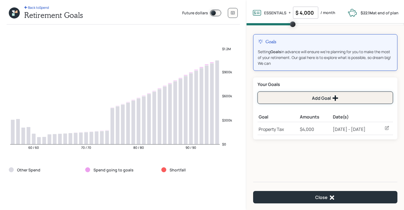
click at [285, 97] on button "Add Goal" at bounding box center [326, 97] width 136 height 12
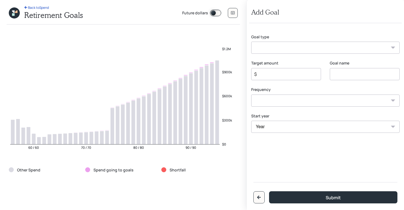
click at [268, 50] on select "Create an emergency fund Donate to charity Purchase a home Make a purchase Supp…" at bounding box center [326, 48] width 149 height 12
select select "other"
click at [252, 42] on select "Create an emergency fund Donate to charity Purchase a home Make a purchase Supp…" at bounding box center [326, 48] width 149 height 12
type input "Other"
click at [342, 72] on input "Other" at bounding box center [365, 74] width 70 height 12
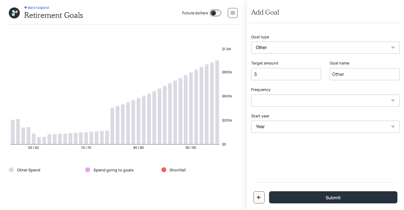
click at [342, 72] on input "Other" at bounding box center [365, 74] width 70 height 12
click at [264, 75] on input "$" at bounding box center [284, 74] width 61 height 7
click at [263, 105] on select "One time Every 1 year Every 2 years Every 3 years Every 4 years Every 5 years E…" at bounding box center [326, 100] width 149 height 12
select select "0"
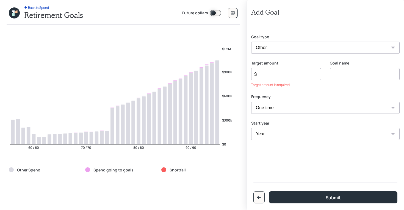
click at [252, 102] on select "One time Every 1 year Every 2 years Every 3 years Every 4 years Every 5 years E…" at bounding box center [326, 108] width 149 height 12
click at [258, 196] on icon "button" at bounding box center [260, 197] width 4 height 4
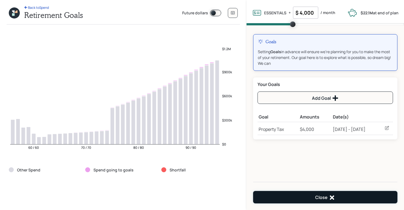
click at [292, 195] on button "Close" at bounding box center [325, 197] width 144 height 12
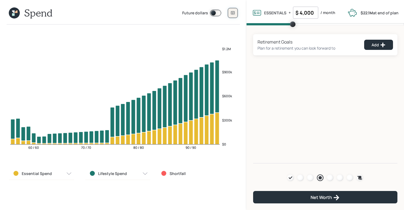
click at [232, 10] on button at bounding box center [233, 13] width 10 height 10
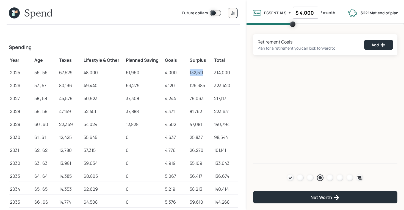
drag, startPoint x: 203, startPoint y: 72, endPoint x: 182, endPoint y: 72, distance: 20.4
click at [182, 72] on tr "2025 56 , 56 67,529 48,000 61,960 4,000 132,511 314,000" at bounding box center [123, 71] width 229 height 13
click at [303, 15] on input "$ 4,000" at bounding box center [305, 13] width 25 height 12
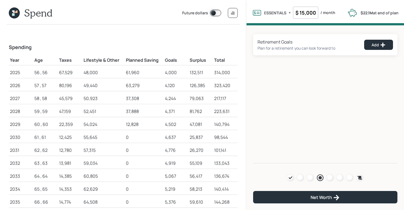
type input "$ 15,000"
click at [264, 70] on div "Retirement Goals Plan for a retirement you can look forward to Add Agenda Revie…" at bounding box center [326, 94] width 158 height 138
click at [13, 15] on icon at bounding box center [13, 14] width 2 height 2
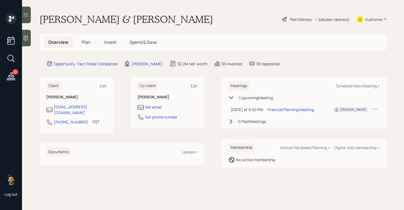
click at [84, 42] on span "Plan" at bounding box center [86, 42] width 9 height 6
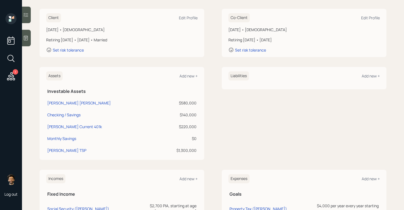
scroll to position [179, 0]
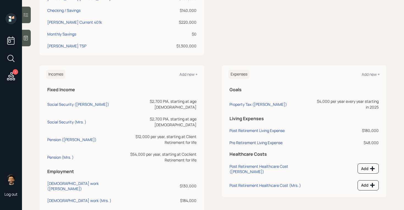
click at [253, 140] on div "Pre Retirement Living Expense" at bounding box center [256, 142] width 53 height 5
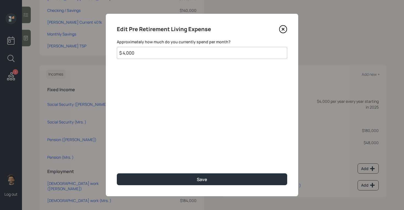
click at [153, 52] on input "$ 4,000" at bounding box center [202, 53] width 171 height 12
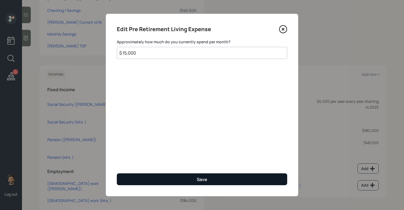
type input "$ 15,000"
click at [132, 177] on button "Save" at bounding box center [202, 179] width 171 height 12
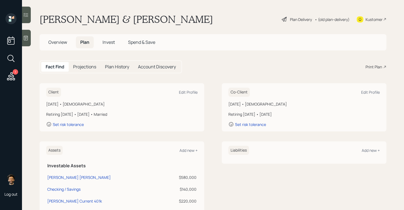
click at [326, 21] on div "• (old plan-delivery)" at bounding box center [332, 20] width 35 height 6
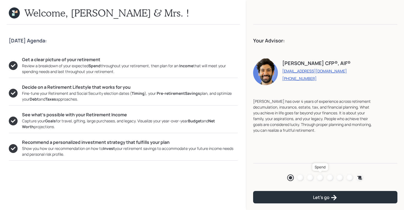
click at [319, 177] on div at bounding box center [320, 177] width 7 height 7
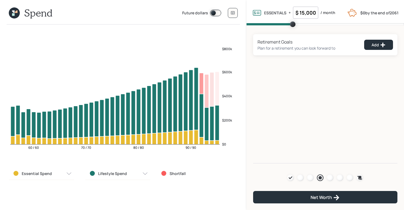
click at [228, 11] on div "Future dollars" at bounding box center [210, 13] width 56 height 14
click at [233, 13] on icon at bounding box center [233, 12] width 4 height 3
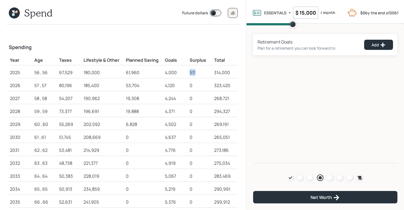
drag, startPoint x: 198, startPoint y: 72, endPoint x: 186, endPoint y: 72, distance: 11.6
click at [186, 72] on tr "2025 56 , 56 67,529 180,000 61,960 4,000 511 314,000" at bounding box center [123, 71] width 229 height 13
drag, startPoint x: 179, startPoint y: 75, endPoint x: 164, endPoint y: 74, distance: 14.6
click at [164, 74] on td "4,000" at bounding box center [176, 71] width 24 height 13
drag, startPoint x: 139, startPoint y: 72, endPoint x: 119, endPoint y: 72, distance: 20.1
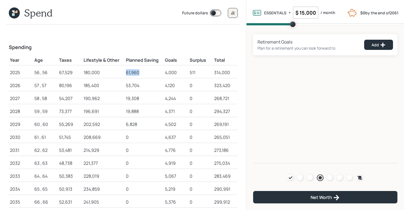
click at [119, 72] on tr "2025 56 , 56 67,529 180,000 61,960 4,000 511 314,000" at bounding box center [123, 71] width 229 height 13
drag, startPoint x: 73, startPoint y: 74, endPoint x: 56, endPoint y: 73, distance: 16.8
click at [56, 73] on tr "2025 56 , 56 67,529 180,000 61,960 4,000 511 314,000" at bounding box center [123, 71] width 229 height 13
drag, startPoint x: 58, startPoint y: 60, endPoint x: 71, endPoint y: 61, distance: 12.4
click at [71, 61] on td "Taxes" at bounding box center [70, 60] width 24 height 12
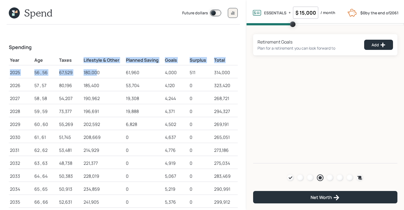
drag, startPoint x: 83, startPoint y: 60, endPoint x: 97, endPoint y: 70, distance: 17.0
click at [97, 70] on div "180,000" at bounding box center [104, 72] width 40 height 7
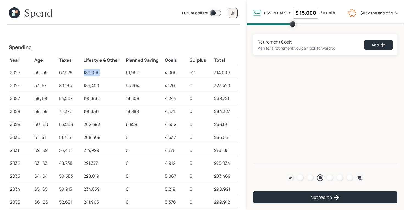
drag, startPoint x: 101, startPoint y: 72, endPoint x: 84, endPoint y: 72, distance: 16.8
click at [84, 72] on div "180,000" at bounding box center [104, 72] width 40 height 7
drag, startPoint x: 197, startPoint y: 73, endPoint x: 187, endPoint y: 73, distance: 9.9
click at [187, 73] on tr "2025 56 , 56 67,529 180,000 61,960 4,000 511 314,000" at bounding box center [123, 71] width 229 height 13
drag, startPoint x: 102, startPoint y: 72, endPoint x: 81, endPoint y: 72, distance: 20.6
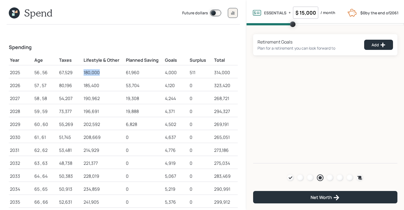
click at [81, 72] on tr "2025 56 , 56 67,529 180,000 61,960 4,000 511 314,000" at bounding box center [123, 71] width 229 height 13
click at [81, 72] on div "67,529" at bounding box center [70, 72] width 22 height 7
drag, startPoint x: 101, startPoint y: 71, endPoint x: 85, endPoint y: 71, distance: 16.5
click at [85, 71] on div "180,000" at bounding box center [104, 72] width 40 height 7
click at [311, 176] on div at bounding box center [310, 177] width 7 height 7
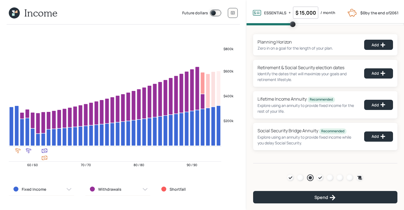
drag, startPoint x: 316, startPoint y: 13, endPoint x: 294, endPoint y: 14, distance: 22.0
click at [294, 14] on input "$ 15,000" at bounding box center [305, 13] width 25 height 12
click at [310, 13] on input "$ 15,000" at bounding box center [305, 13] width 25 height 12
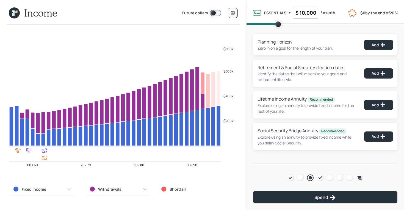
scroll to position [0, 0]
type input "$ 10,000"
click at [268, 29] on div "Planning Horizon Zero in on a goal for the length of your plan. Add Retirement …" at bounding box center [326, 94] width 158 height 138
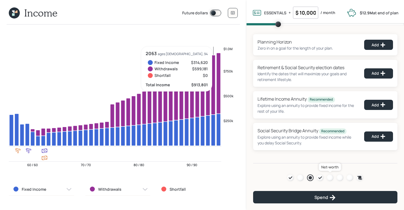
click at [330, 176] on div at bounding box center [330, 177] width 7 height 7
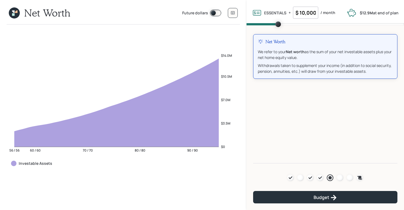
click at [214, 17] on div "Future dollars" at bounding box center [210, 13] width 56 height 14
click at [213, 13] on span at bounding box center [215, 13] width 11 height 7
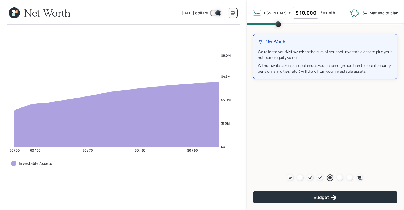
click at [310, 12] on input "$ 10,000" at bounding box center [305, 13] width 25 height 12
click at [254, 78] on div "Net Worth We refer to your Net worth as the sum of your net investable assets p…" at bounding box center [325, 56] width 144 height 45
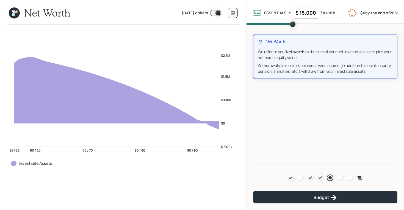
click at [303, 14] on input "$ 15,000" at bounding box center [305, 13] width 25 height 12
click at [279, 74] on div "Net Worth We refer to your Net worth as the sum of your net investable assets p…" at bounding box center [325, 56] width 144 height 45
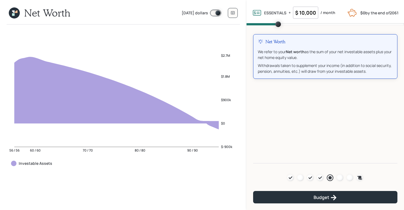
scroll to position [0, 0]
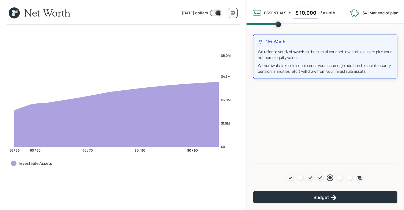
drag, startPoint x: 182, startPoint y: 14, endPoint x: 208, endPoint y: 15, distance: 26.4
click at [208, 15] on label "Today's dollars" at bounding box center [195, 13] width 26 height 6
click at [216, 10] on span at bounding box center [215, 13] width 11 height 7
click at [184, 14] on label "Future dollars" at bounding box center [195, 13] width 26 height 6
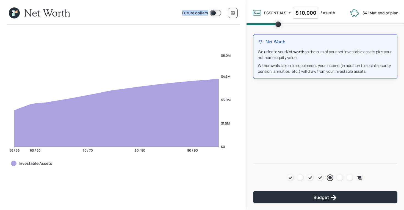
click at [184, 14] on label "Future dollars" at bounding box center [195, 13] width 26 height 6
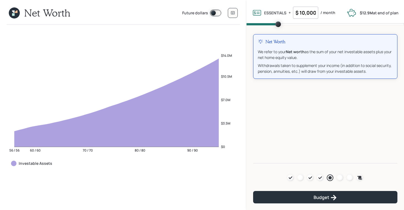
click at [213, 13] on span at bounding box center [215, 13] width 11 height 7
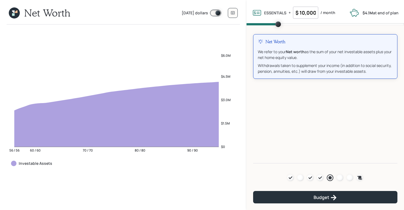
click at [303, 14] on input "$ 10,000" at bounding box center [305, 13] width 25 height 12
click at [269, 29] on div "Net Worth We refer to your Net worth as the sum of your net investable assets p…" at bounding box center [326, 94] width 158 height 138
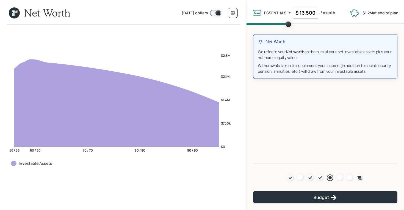
click at [308, 13] on input "$ 13,500" at bounding box center [305, 13] width 25 height 12
type input "$ 10,000"
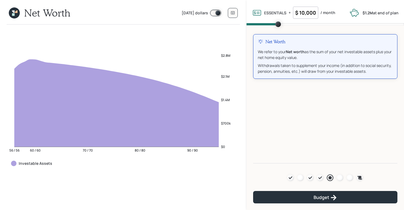
scroll to position [0, 0]
click at [272, 66] on div "Withdrawals taken to supplement your income (in addition to social security, pe…" at bounding box center [325, 68] width 135 height 12
click at [275, 116] on div "Net Worth We refer to your Net worth as the sum of your net investable assets p…" at bounding box center [326, 94] width 158 height 138
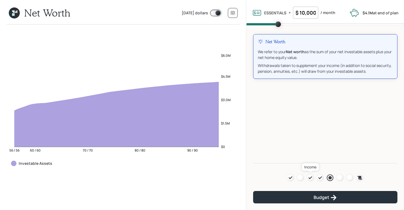
click at [313, 178] on icon at bounding box center [310, 177] width 4 height 4
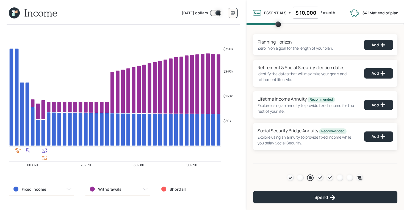
click at [11, 10] on icon at bounding box center [14, 12] width 11 height 11
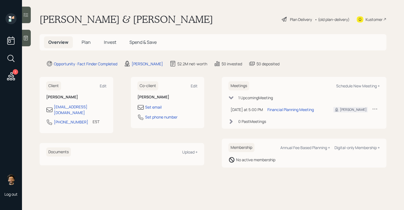
click at [86, 43] on span "Plan" at bounding box center [86, 42] width 9 height 6
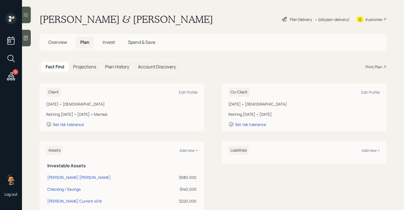
click at [318, 19] on div "• (old plan-delivery)" at bounding box center [332, 20] width 35 height 6
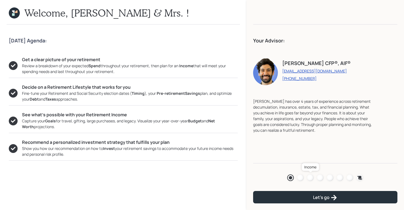
click at [309, 178] on div at bounding box center [310, 177] width 7 height 7
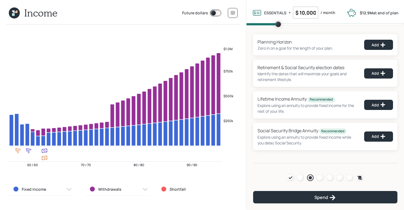
click at [13, 11] on icon at bounding box center [13, 11] width 2 height 2
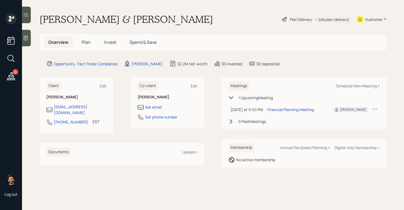
click at [85, 43] on span "Plan" at bounding box center [86, 42] width 9 height 6
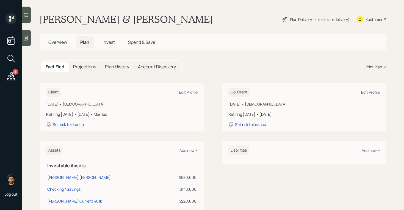
click at [322, 20] on div "• (old plan-delivery)" at bounding box center [332, 20] width 35 height 6
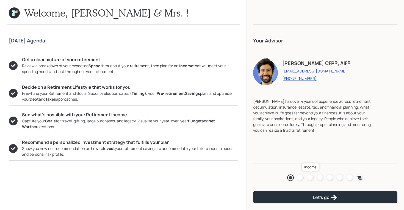
click at [309, 177] on div at bounding box center [310, 177] width 7 height 7
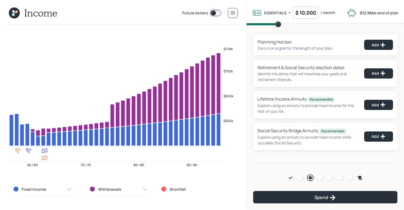
click at [313, 11] on input "$ 10,000" at bounding box center [305, 13] width 25 height 12
click at [381, 72] on icon at bounding box center [384, 73] width 6 height 6
select select "5"
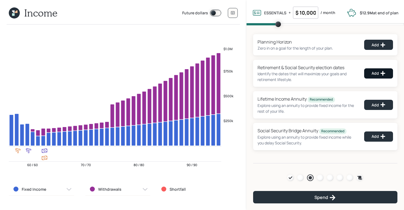
select select "12"
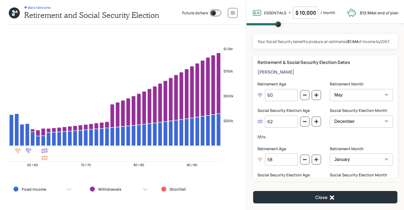
drag, startPoint x: 281, startPoint y: 122, endPoint x: 254, endPoint y: 122, distance: 26.4
click at [254, 122] on div "Retirement & Social Security Election Dates Timothy Retirement Age 60 Retiremen…" at bounding box center [325, 128] width 144 height 147
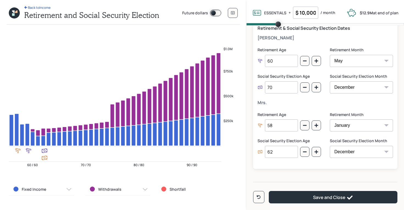
type input "70"
drag, startPoint x: 277, startPoint y: 155, endPoint x: 249, endPoint y: 152, distance: 28.7
click at [249, 152] on div "Your Social Security benefits produce an estimated $1.6M of income by 2067 . Re…" at bounding box center [326, 101] width 158 height 152
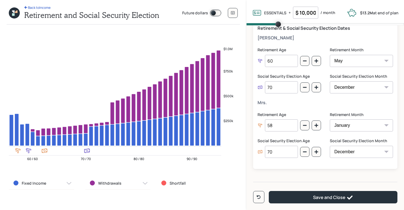
type input "70"
click at [263, 106] on div "Mrs. Retirement Age 58 Retirement Month January February March April May June J…" at bounding box center [326, 132] width 136 height 64
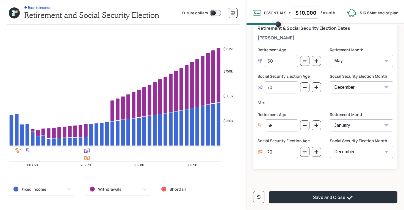
click at [301, 15] on input "$ 10,000" at bounding box center [305, 13] width 25 height 12
click at [266, 38] on h5 "[PERSON_NAME]" at bounding box center [326, 37] width 136 height 5
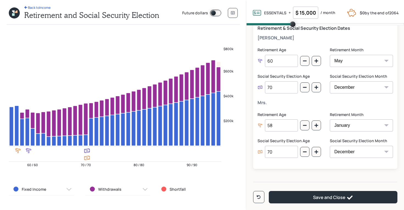
click at [305, 12] on input "$ 15,000" at bounding box center [305, 13] width 25 height 12
type input "$ 10,000"
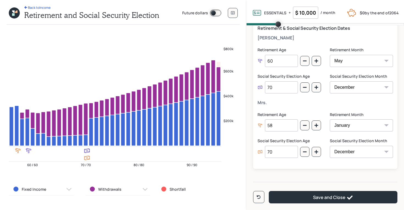
click at [276, 39] on h5 "[PERSON_NAME]" at bounding box center [326, 37] width 136 height 5
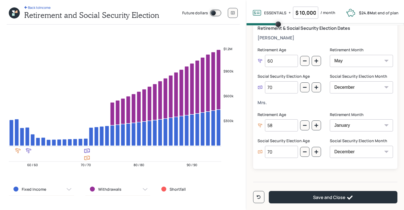
drag, startPoint x: 278, startPoint y: 153, endPoint x: 259, endPoint y: 151, distance: 19.7
click at [259, 151] on div "70" at bounding box center [278, 152] width 40 height 12
type input "62"
drag, startPoint x: 277, startPoint y: 85, endPoint x: 251, endPoint y: 85, distance: 26.4
click at [251, 85] on div "Your Social Security benefits produce an estimated $2.1M of income by 2067 . Re…" at bounding box center [326, 101] width 158 height 152
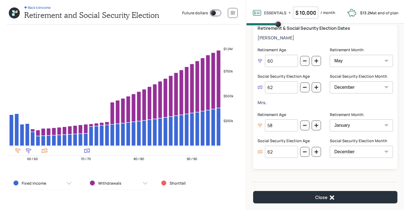
type input "62"
click at [260, 78] on label "Social Security Election Age" at bounding box center [290, 76] width 64 height 6
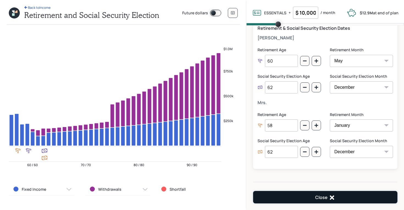
click at [302, 198] on button "Close" at bounding box center [325, 197] width 144 height 12
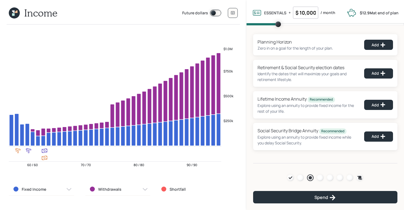
click at [9, 12] on icon at bounding box center [14, 12] width 11 height 11
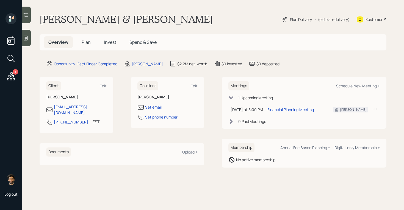
click at [82, 40] on span "Plan" at bounding box center [86, 42] width 9 height 6
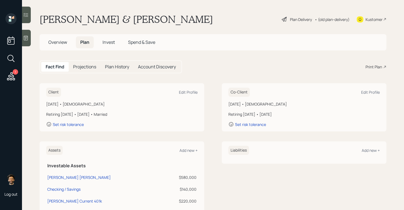
scroll to position [5, 0]
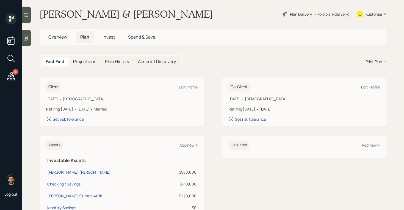
click at [258, 118] on div "Set risk tolerance" at bounding box center [250, 118] width 31 height 5
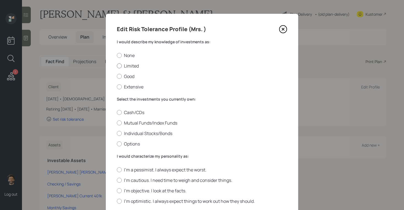
click at [120, 64] on div at bounding box center [119, 65] width 5 height 5
click at [117, 65] on input "Limited" at bounding box center [117, 65] width 0 height 0
radio input "true"
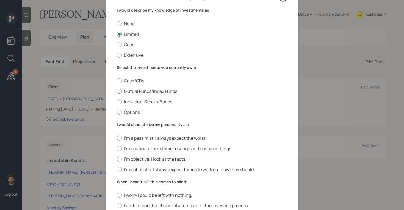
click at [127, 89] on label "Mutual Funds/Index Funds" at bounding box center [202, 91] width 171 height 6
click at [117, 91] on input "Mutual Funds/Index Funds" at bounding box center [117, 91] width 0 height 0
radio input "true"
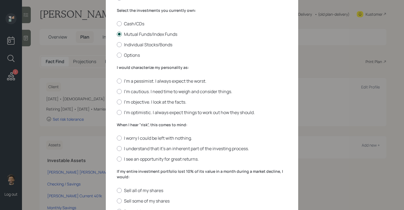
scroll to position [95, 0]
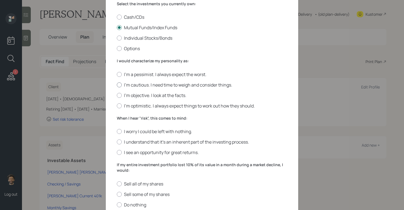
click at [118, 85] on div at bounding box center [119, 84] width 5 height 5
click at [117, 85] on input "I'm cautious. I need time to weigh and consider things." at bounding box center [117, 84] width 0 height 0
radio input "true"
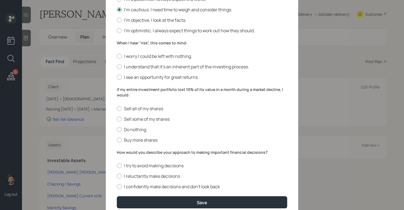
scroll to position [172, 0]
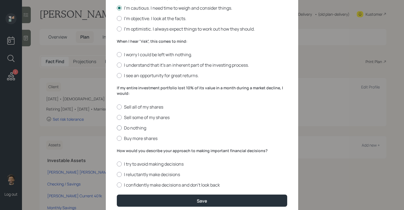
click at [119, 127] on div at bounding box center [119, 127] width 5 height 5
click at [117, 127] on input "Do nothing" at bounding box center [117, 127] width 0 height 0
radio input "true"
click at [119, 59] on div "I worry I could be left with nothing. I understand that it’s an inherent part o…" at bounding box center [202, 64] width 171 height 27
click at [119, 56] on div at bounding box center [119, 54] width 5 height 5
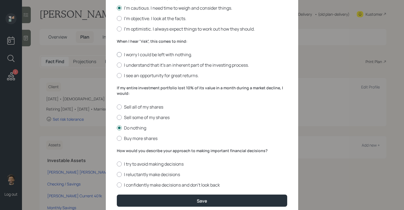
click at [117, 55] on input "I worry I could be left with nothing." at bounding box center [117, 54] width 0 height 0
radio input "true"
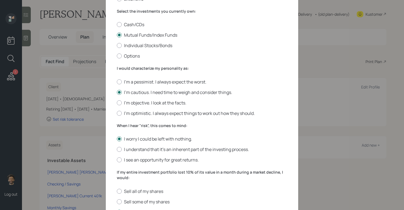
scroll to position [0, 0]
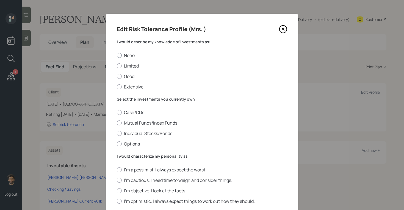
click at [131, 55] on label "None" at bounding box center [202, 55] width 171 height 6
click at [117, 55] on input "None" at bounding box center [117, 55] width 0 height 0
radio input "true"
click at [119, 69] on div "None Limited Good Extensive" at bounding box center [202, 70] width 171 height 37
click at [119, 65] on div at bounding box center [119, 65] width 5 height 5
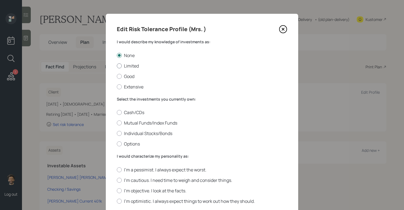
click at [117, 65] on input "Limited" at bounding box center [117, 65] width 0 height 0
radio input "true"
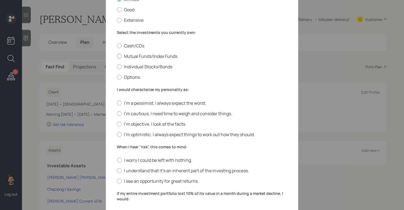
click at [119, 57] on div at bounding box center [119, 56] width 5 height 5
click at [117, 56] on input "Mutual Funds/Index Funds" at bounding box center [117, 56] width 0 height 0
radio input "true"
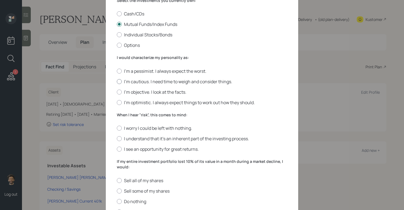
click at [120, 82] on div at bounding box center [119, 81] width 5 height 5
click at [117, 81] on input "I'm cautious. I need time to weigh and consider things." at bounding box center [117, 81] width 0 height 0
radio input "true"
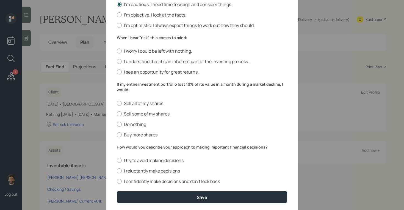
scroll to position [193, 0]
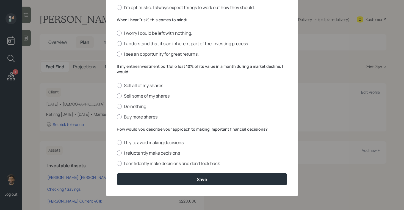
click at [120, 44] on div at bounding box center [119, 43] width 5 height 5
click at [117, 44] on input "I understand that it’s an inherent part of the investing process." at bounding box center [117, 43] width 0 height 0
radio input "true"
click at [119, 34] on div at bounding box center [119, 33] width 5 height 5
click at [117, 33] on input "I worry I could be left with nothing." at bounding box center [117, 33] width 0 height 0
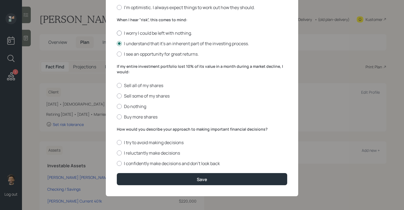
radio input "true"
click at [119, 106] on div at bounding box center [119, 106] width 5 height 5
click at [117, 106] on input "Do nothing" at bounding box center [117, 106] width 0 height 0
radio input "true"
click at [118, 150] on label "I reluctantly make decisions" at bounding box center [202, 153] width 171 height 6
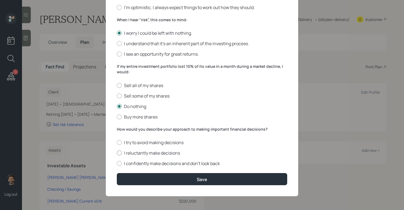
click at [117, 153] on input "I reluctantly make decisions" at bounding box center [117, 153] width 0 height 0
radio input "true"
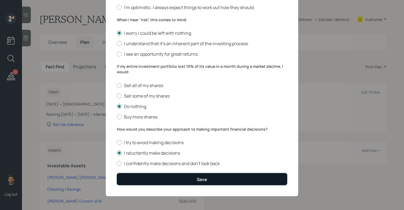
click at [131, 182] on button "Save" at bounding box center [202, 179] width 171 height 12
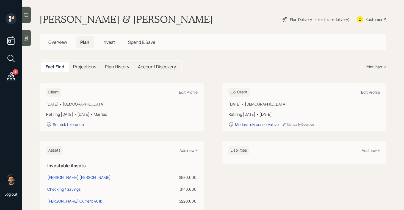
click at [61, 124] on div "Set risk tolerance" at bounding box center [68, 124] width 31 height 5
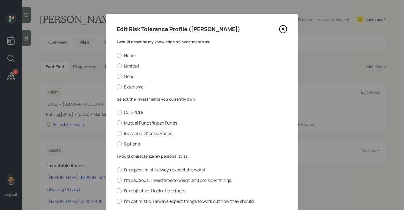
click at [119, 71] on div "None Limited Good Extensive" at bounding box center [202, 70] width 171 height 37
click at [119, 64] on div at bounding box center [119, 65] width 5 height 5
click at [117, 65] on input "Limited" at bounding box center [117, 65] width 0 height 0
radio input "true"
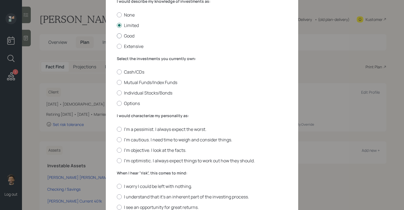
click at [118, 35] on div at bounding box center [119, 35] width 5 height 5
click at [117, 35] on input "Good" at bounding box center [117, 35] width 0 height 0
radio input "true"
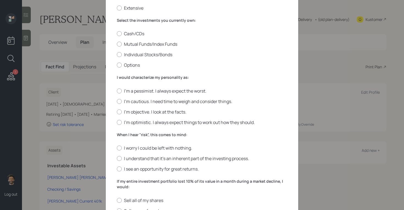
scroll to position [70, 0]
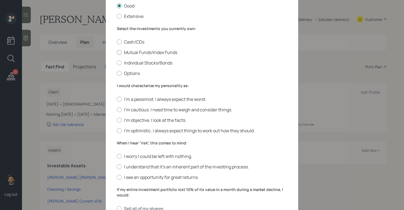
click at [120, 53] on div at bounding box center [119, 52] width 5 height 5
click at [117, 53] on input "Mutual Funds/Index Funds" at bounding box center [117, 52] width 0 height 0
radio input "true"
click at [119, 119] on div at bounding box center [119, 119] width 5 height 5
click at [117, 120] on input "I'm objective. I look at the facts." at bounding box center [117, 120] width 0 height 0
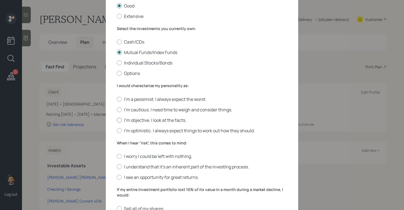
radio input "true"
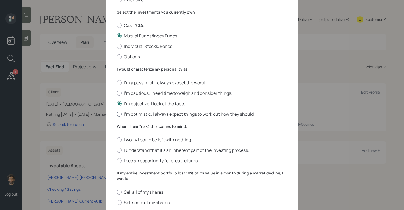
click at [120, 114] on div at bounding box center [119, 113] width 5 height 5
click at [117, 114] on input "I'm optimistic. I always expect things to work out how they should." at bounding box center [117, 114] width 0 height 0
radio input "true"
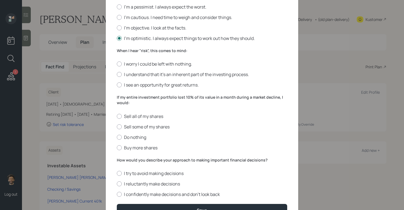
scroll to position [173, 0]
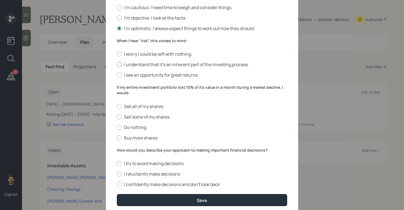
click at [120, 64] on div at bounding box center [119, 64] width 5 height 5
click at [117, 64] on input "I understand that it’s an inherent part of the investing process." at bounding box center [117, 64] width 0 height 0
radio input "true"
click at [120, 127] on div at bounding box center [119, 127] width 5 height 5
click at [117, 127] on input "Do nothing" at bounding box center [117, 127] width 0 height 0
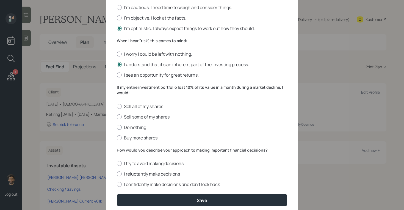
radio input "true"
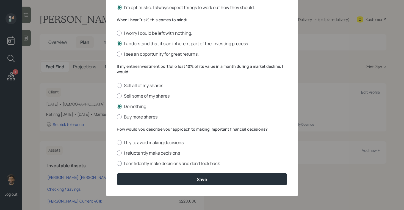
click at [119, 162] on div at bounding box center [119, 163] width 5 height 5
click at [117, 163] on input "I confidently make decisions and don’t look back" at bounding box center [117, 163] width 0 height 0
radio input "true"
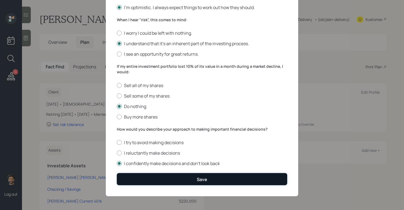
click at [132, 177] on button "Save" at bounding box center [202, 179] width 171 height 12
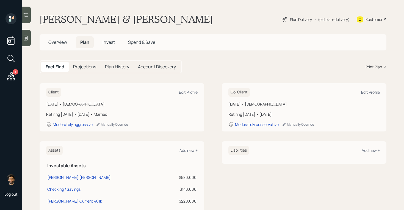
click at [106, 42] on span "Invest" at bounding box center [109, 42] width 12 height 6
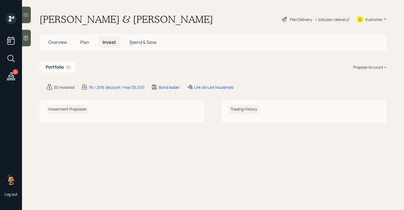
click at [360, 67] on div "Propose Account +" at bounding box center [370, 67] width 33 height 6
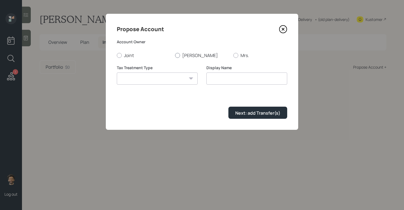
click at [190, 56] on label "[PERSON_NAME]" at bounding box center [202, 55] width 54 height 6
click at [175, 55] on input "[PERSON_NAME]" at bounding box center [175, 55] width 0 height 0
radio input "true"
click at [165, 80] on select "[PERSON_NAME] Taxable Traditional" at bounding box center [157, 78] width 81 height 12
select select "traditional"
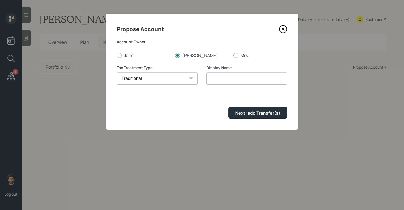
click at [117, 72] on select "[PERSON_NAME] Taxable Traditional" at bounding box center [157, 78] width 81 height 12
type input "Traditional"
click at [245, 111] on div "Next: add Transfer(s)" at bounding box center [258, 113] width 45 height 6
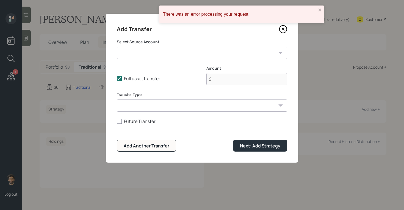
click at [170, 52] on select "[PERSON_NAME] [PERSON_NAME] ($580,000 | IRA) Checking / Savings ($140,000 | Eme…" at bounding box center [202, 53] width 171 height 12
select select "c57e610d-184c-4ea5-b606-a65d3f0a636f"
click at [117, 47] on select "[PERSON_NAME] [PERSON_NAME] ($580,000 | IRA) Checking / Savings ($140,000 | Eme…" at bounding box center [202, 53] width 171 height 12
type input "$ 580,000"
click at [184, 111] on form "Select Source Account [PERSON_NAME] [PERSON_NAME] ($580,000 | IRA) Checking / S…" at bounding box center [202, 95] width 171 height 112
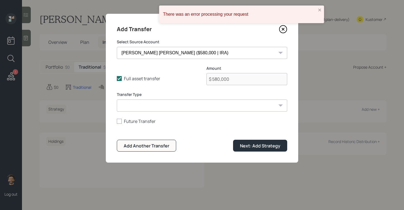
click at [174, 105] on select "ACAT Transfer Non ACAT Transfer Capitalize Rollover Rollover Deposit" at bounding box center [202, 105] width 171 height 12
select select "acat_transfer"
click at [117, 99] on select "ACAT Transfer Non ACAT Transfer Capitalize Rollover Rollover Deposit" at bounding box center [202, 105] width 171 height 12
click at [261, 145] on div "Next: Add Strategy" at bounding box center [260, 146] width 40 height 6
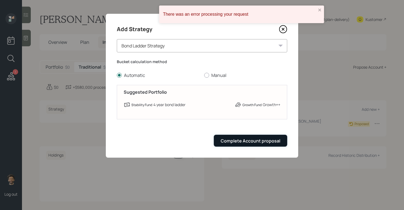
click at [258, 145] on button "Complete Account proposal" at bounding box center [250, 141] width 73 height 12
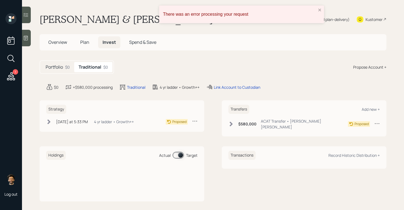
click at [275, 85] on div "$0 +$580,000 processing Traditional 4 yr ladder • Growth++ Link Account to Cust…" at bounding box center [216, 87] width 341 height 7
click at [84, 44] on span "Plan" at bounding box center [84, 42] width 9 height 6
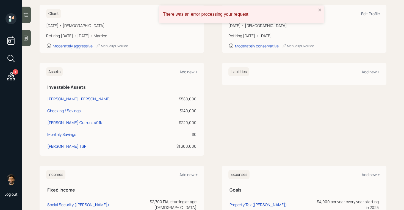
scroll to position [96, 0]
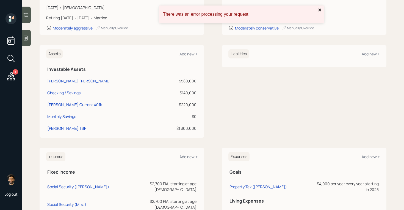
click at [320, 10] on icon "close" at bounding box center [320, 10] width 3 height 3
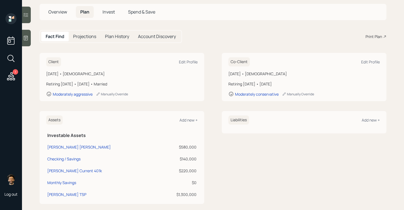
scroll to position [0, 0]
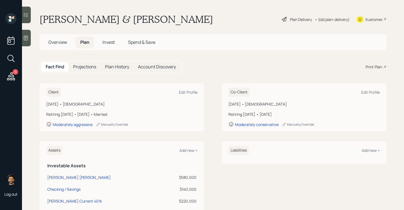
click at [331, 21] on div "• (old plan-delivery)" at bounding box center [332, 20] width 35 height 6
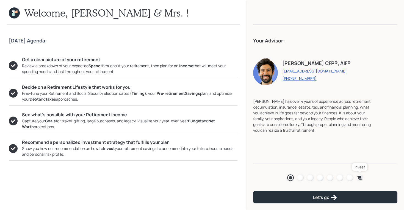
click at [361, 177] on icon at bounding box center [360, 178] width 5 height 4
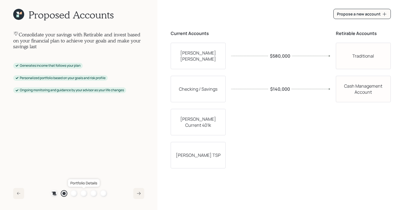
click at [83, 193] on div at bounding box center [84, 193] width 7 height 7
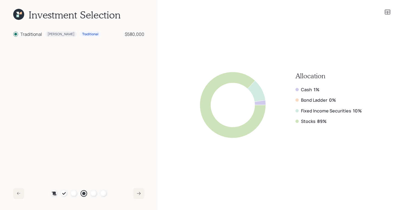
click at [17, 13] on icon at bounding box center [18, 13] width 2 height 2
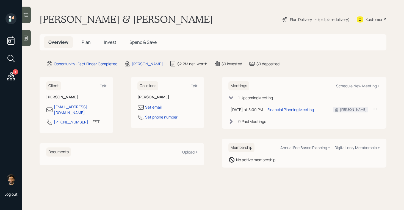
click at [379, 19] on div "Kustomer" at bounding box center [374, 20] width 17 height 6
click at [333, 19] on div "• (old plan-delivery)" at bounding box center [332, 20] width 35 height 6
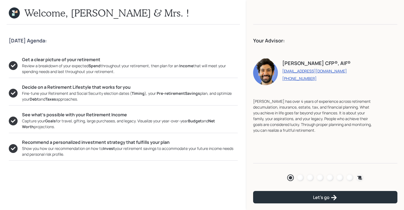
click at [363, 178] on div "Agenda Review Income Spend Net-worth Budget Taxes Invest" at bounding box center [325, 177] width 144 height 11
click at [359, 176] on icon at bounding box center [360, 178] width 5 height 4
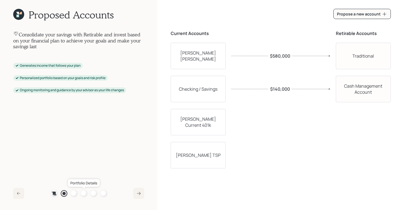
click at [84, 194] on div at bounding box center [84, 193] width 7 height 7
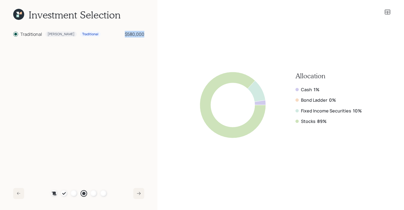
drag, startPoint x: 147, startPoint y: 33, endPoint x: 121, endPoint y: 33, distance: 25.3
click at [121, 33] on div "Investment Selection Traditional Timothy Traditional $580,000 Plan Recommended …" at bounding box center [79, 105] width 158 height 210
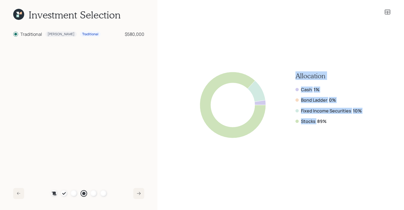
drag, startPoint x: 329, startPoint y: 117, endPoint x: 292, endPoint y: 79, distance: 53.3
click at [292, 79] on div "Allocation Cash 1% Bond Ladder 0% Fixed Income Securities 10% Stocks 89%" at bounding box center [281, 105] width 162 height 66
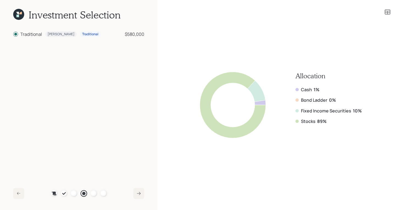
click at [324, 119] on b "89%" at bounding box center [322, 121] width 9 height 6
drag, startPoint x: 329, startPoint y: 124, endPoint x: 303, endPoint y: 123, distance: 25.9
click at [304, 123] on div "Stocks 89%" at bounding box center [329, 121] width 66 height 6
click at [307, 109] on label "Fixed Income Securities" at bounding box center [326, 111] width 50 height 6
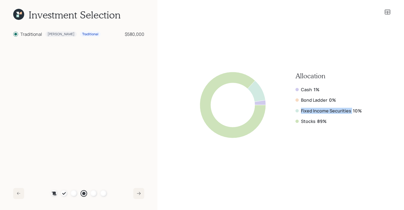
click at [307, 109] on label "Fixed Income Securities" at bounding box center [326, 111] width 50 height 6
click at [307, 89] on label "Cash" at bounding box center [306, 89] width 11 height 6
click at [388, 12] on icon at bounding box center [388, 12] width 7 height 7
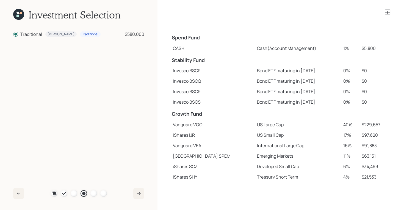
scroll to position [45, 0]
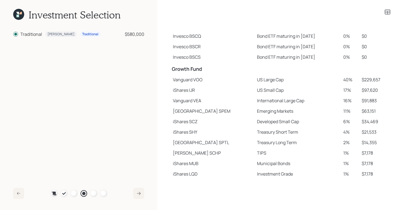
click at [184, 70] on h4 "Growth Fund" at bounding box center [213, 69] width 82 height 6
click at [177, 81] on td "Vanguard VOO" at bounding box center [213, 79] width 84 height 10
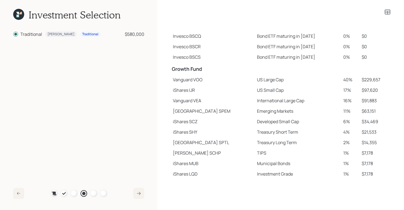
click at [177, 90] on td "iShares IJR" at bounding box center [213, 90] width 84 height 10
drag, startPoint x: 173, startPoint y: 108, endPoint x: 197, endPoint y: 115, distance: 25.6
click at [197, 115] on td "State Street SPEM" at bounding box center [213, 111] width 84 height 10
drag, startPoint x: 173, startPoint y: 154, endPoint x: 190, endPoint y: 155, distance: 16.8
click at [190, 155] on td "Schwab SCHP" at bounding box center [213, 152] width 84 height 10
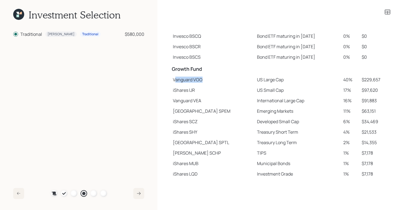
drag, startPoint x: 175, startPoint y: 81, endPoint x: 204, endPoint y: 81, distance: 29.2
click at [204, 81] on td "Vanguard VOO" at bounding box center [213, 79] width 84 height 10
drag, startPoint x: 173, startPoint y: 80, endPoint x: 205, endPoint y: 81, distance: 31.6
click at [205, 81] on td "Vanguard VOO" at bounding box center [213, 79] width 84 height 10
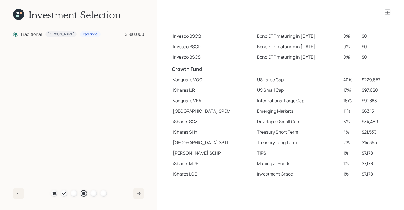
click at [176, 85] on td "iShares IJR" at bounding box center [213, 90] width 84 height 10
drag, startPoint x: 173, startPoint y: 79, endPoint x: 267, endPoint y: 83, distance: 93.6
click at [267, 83] on tr "Vanguard VOO US Large Cap 40% $229,657" at bounding box center [281, 79] width 220 height 10
drag, startPoint x: 173, startPoint y: 91, endPoint x: 266, endPoint y: 94, distance: 93.6
click at [266, 94] on tr "iShares IJR US Small Cap 17% $97,620" at bounding box center [281, 90] width 220 height 10
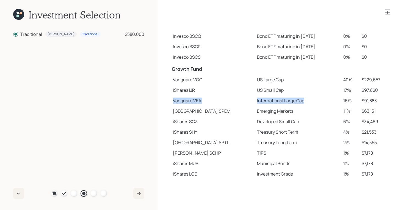
drag, startPoint x: 173, startPoint y: 100, endPoint x: 310, endPoint y: 104, distance: 137.1
click at [310, 104] on tr "Vanguard VEA International Large Cap 16% $91,883" at bounding box center [281, 100] width 220 height 10
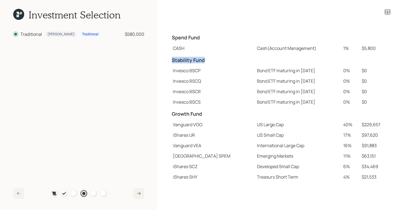
drag, startPoint x: 172, startPoint y: 60, endPoint x: 207, endPoint y: 60, distance: 35.2
click at [207, 60] on h4 "Stability Fund" at bounding box center [213, 60] width 82 height 6
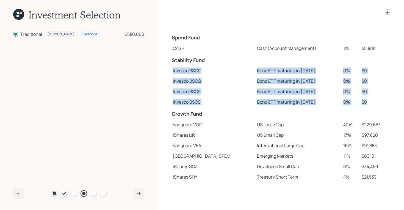
drag, startPoint x: 365, startPoint y: 105, endPoint x: 171, endPoint y: 63, distance: 198.6
click at [171, 63] on tbody "Spend Fund CASH Cash (Account Management) 1% $5,800 Stability Fund Invesco BSCP…" at bounding box center [281, 127] width 220 height 193
click at [304, 78] on td "Bond ETF maturing in 2026" at bounding box center [298, 81] width 87 height 10
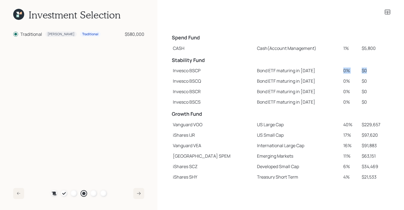
drag, startPoint x: 337, startPoint y: 71, endPoint x: 364, endPoint y: 72, distance: 27.0
click at [364, 72] on tr "Invesco BSCP Bond ETF maturing in 2025 0% $0" at bounding box center [281, 70] width 220 height 10
drag, startPoint x: 336, startPoint y: 80, endPoint x: 367, endPoint y: 82, distance: 31.4
click at [367, 82] on tr "Invesco BSCQ Bond ETF maturing in 2026 0% $0" at bounding box center [281, 81] width 220 height 10
drag, startPoint x: 338, startPoint y: 91, endPoint x: 364, endPoint y: 91, distance: 26.1
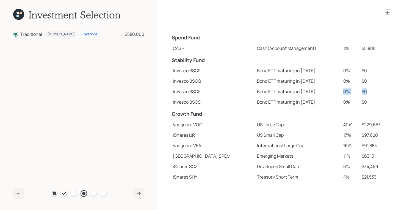
click at [364, 91] on tr "Invesco BSCR Bond ETF maturing in 2027 0% $0" at bounding box center [281, 91] width 220 height 10
click at [280, 83] on td "Bond ETF maturing in 2026" at bounding box center [298, 81] width 87 height 10
click at [234, 66] on td "Invesco BSCP" at bounding box center [213, 70] width 84 height 10
drag, startPoint x: 237, startPoint y: 70, endPoint x: 289, endPoint y: 74, distance: 52.7
click at [289, 74] on td "Bond ETF maturing in 2025" at bounding box center [298, 70] width 87 height 10
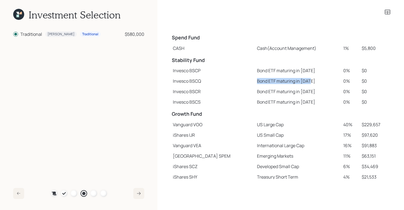
drag, startPoint x: 239, startPoint y: 82, endPoint x: 302, endPoint y: 84, distance: 63.0
click at [302, 84] on td "Bond ETF maturing in 2026" at bounding box center [298, 81] width 87 height 10
drag, startPoint x: 238, startPoint y: 92, endPoint x: 297, endPoint y: 94, distance: 58.9
click at [297, 94] on td "Bond ETF maturing in 2027" at bounding box center [298, 91] width 87 height 10
drag, startPoint x: 236, startPoint y: 102, endPoint x: 292, endPoint y: 103, distance: 55.3
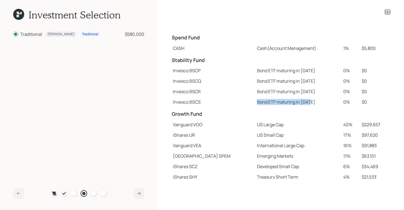
click at [292, 103] on td "Bond ETF maturing in 2028" at bounding box center [298, 102] width 87 height 10
click at [20, 15] on icon at bounding box center [18, 14] width 11 height 11
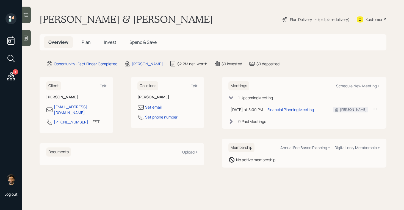
click at [325, 18] on div "• (old plan-delivery)" at bounding box center [332, 20] width 35 height 6
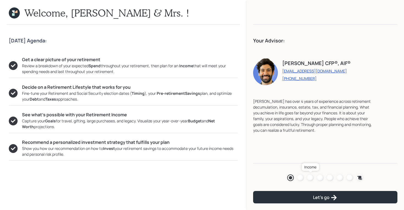
click at [313, 180] on link at bounding box center [310, 177] width 7 height 7
click at [321, 178] on div at bounding box center [320, 177] width 7 height 7
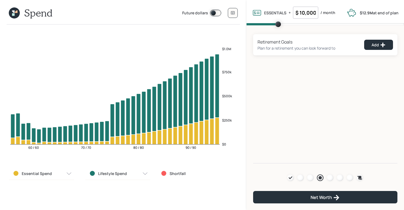
click at [300, 14] on input "$ 10,000" at bounding box center [305, 13] width 25 height 12
click at [309, 178] on div at bounding box center [310, 177] width 7 height 7
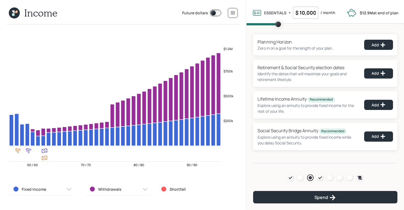
click at [298, 14] on input "$ 10,000" at bounding box center [305, 13] width 25 height 12
click at [279, 31] on div "Planning Horizon Zero in on a goal for the length of your plan. Add Retirement …" at bounding box center [326, 94] width 158 height 138
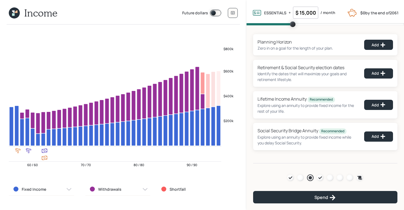
click at [310, 12] on input "$ 15,000" at bounding box center [305, 13] width 25 height 12
type input "$ 20,000"
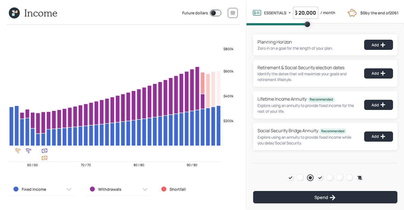
click at [254, 34] on div "Planning Horizon Zero in on a goal for the length of your plan. Add Retirement …" at bounding box center [325, 92] width 144 height 116
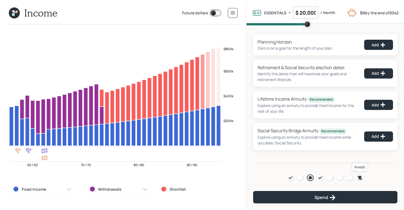
click at [362, 177] on icon at bounding box center [360, 178] width 5 height 4
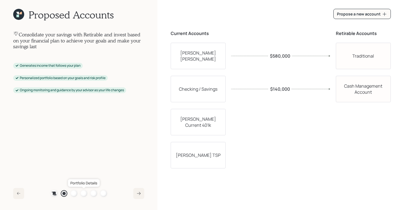
click at [85, 191] on div at bounding box center [84, 193] width 7 height 7
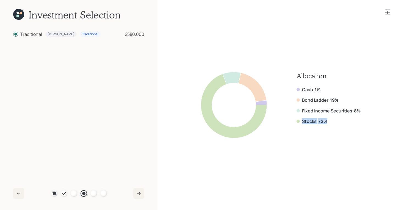
drag, startPoint x: 329, startPoint y: 121, endPoint x: 299, endPoint y: 122, distance: 29.7
click at [299, 122] on div "Stocks 72%" at bounding box center [329, 121] width 64 height 6
drag, startPoint x: 340, startPoint y: 100, endPoint x: 291, endPoint y: 100, distance: 48.4
click at [291, 100] on div "Allocation Cash 1% Bond Ladder 19% Fixed Income Securities 8% Stocks 72%" at bounding box center [281, 105] width 160 height 66
click at [389, 13] on icon at bounding box center [388, 12] width 7 height 7
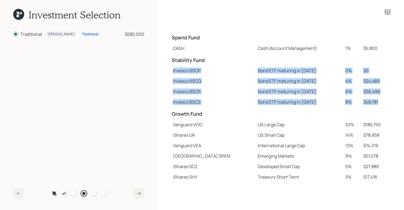
drag, startPoint x: 374, startPoint y: 100, endPoint x: 173, endPoint y: 69, distance: 203.3
click at [173, 69] on tbody "Spend Fund CASH Cash (Account Management) 1% $5,800 Stability Fund Invesco BSCP…" at bounding box center [281, 127] width 220 height 193
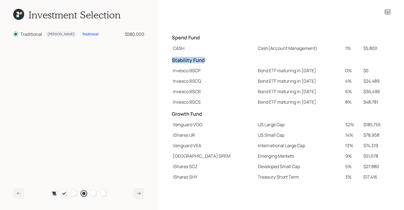
drag, startPoint x: 172, startPoint y: 60, endPoint x: 203, endPoint y: 64, distance: 31.8
click at [203, 64] on td "Stability Fund" at bounding box center [213, 59] width 85 height 12
drag, startPoint x: 174, startPoint y: 59, endPoint x: 204, endPoint y: 60, distance: 29.7
click at [204, 60] on h4 "Stability Fund" at bounding box center [213, 60] width 83 height 6
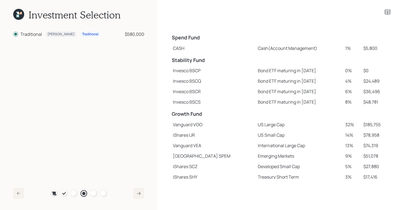
click at [19, 12] on icon at bounding box center [18, 14] width 11 height 11
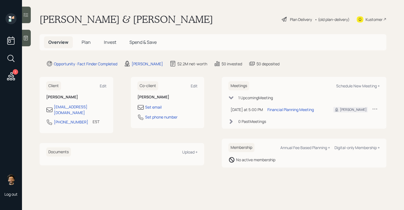
click at [86, 44] on span "Plan" at bounding box center [86, 42] width 9 height 6
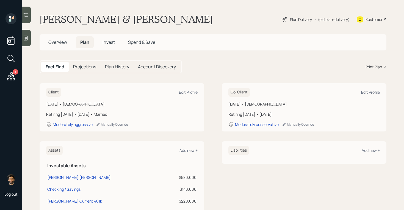
scroll to position [179, 0]
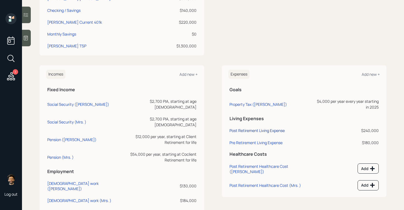
click at [242, 130] on div "Post Retirement Living Expense" at bounding box center [257, 130] width 55 height 5
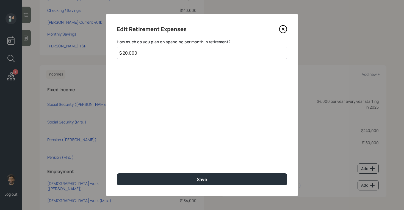
click at [154, 53] on input "$ 20,000" at bounding box center [202, 53] width 171 height 12
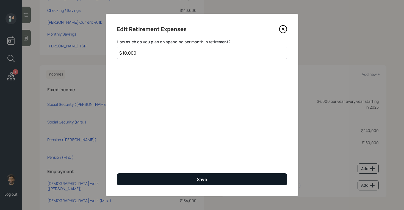
type input "$ 10,000"
click at [126, 173] on button "Save" at bounding box center [202, 179] width 171 height 12
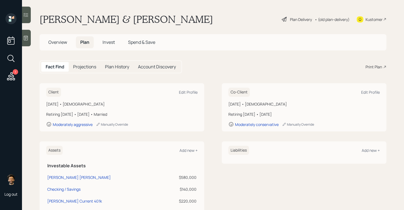
click at [337, 21] on div "• (old plan-delivery)" at bounding box center [332, 20] width 35 height 6
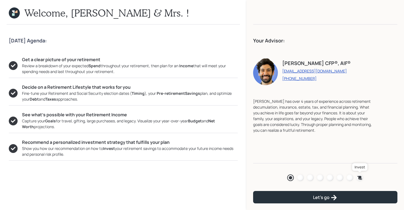
click at [359, 175] on icon at bounding box center [360, 178] width 6 height 6
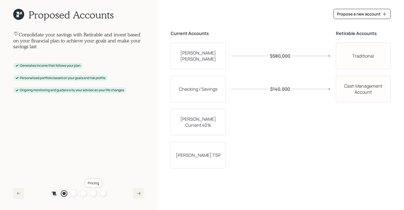
click at [93, 193] on div at bounding box center [94, 193] width 7 height 7
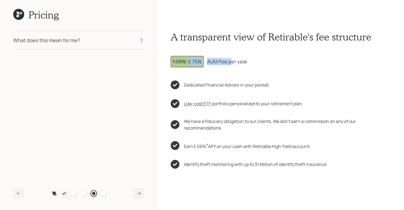
drag, startPoint x: 187, startPoint y: 61, endPoint x: 230, endPoint y: 64, distance: 43.0
click at [230, 64] on div "1.00% 0.75% AUM Fee per year" at bounding box center [281, 61] width 220 height 11
drag, startPoint x: 174, startPoint y: 62, endPoint x: 203, endPoint y: 63, distance: 29.5
click at [203, 63] on div "1.00% 0.75%" at bounding box center [187, 61] width 33 height 11
click at [187, 61] on div "1.00% 0.75%" at bounding box center [187, 61] width 29 height 7
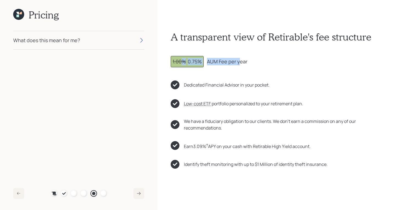
drag, startPoint x: 183, startPoint y: 60, endPoint x: 239, endPoint y: 64, distance: 55.7
click at [239, 64] on div "1.00% 0.75% AUM Fee per year" at bounding box center [281, 61] width 220 height 11
click at [75, 44] on div "What does this mean for me?" at bounding box center [78, 40] width 131 height 18
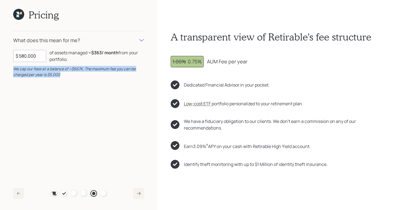
drag, startPoint x: 61, startPoint y: 75, endPoint x: 12, endPoint y: 69, distance: 49.3
click at [12, 69] on div "Pricing What does this mean for me? $ 580,000 of assets managed ≈ $363 / month …" at bounding box center [79, 105] width 158 height 210
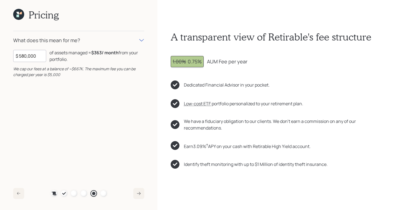
click at [29, 54] on input "$ 580,000" at bounding box center [29, 56] width 33 height 12
drag, startPoint x: 92, startPoint y: 53, endPoint x: 103, endPoint y: 53, distance: 10.5
click at [103, 53] on b "$417 / month" at bounding box center [104, 53] width 27 height 6
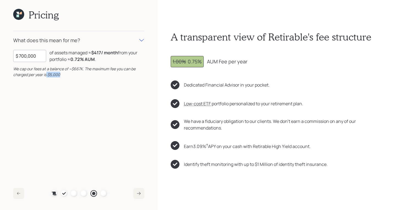
drag, startPoint x: 65, startPoint y: 75, endPoint x: 47, endPoint y: 75, distance: 17.9
click at [47, 75] on div "We cap our fees at a balance of ~$667K. The maximum fee you can be charged per …" at bounding box center [78, 72] width 131 height 12
click at [34, 56] on input "$ 700,000" at bounding box center [29, 56] width 33 height 12
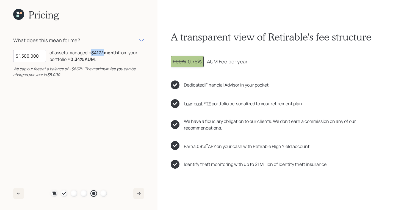
drag, startPoint x: 92, startPoint y: 54, endPoint x: 105, endPoint y: 54, distance: 12.9
click at [105, 54] on div "of assets managed ≈ $417 / month from your portfolio ≈ 0.34 % AUM ." at bounding box center [97, 55] width 95 height 13
drag, startPoint x: 62, startPoint y: 75, endPoint x: 45, endPoint y: 75, distance: 17.1
click at [45, 75] on div "We cap our fees at a balance of ~$667K. The maximum fee you can be charged per …" at bounding box center [78, 72] width 131 height 12
drag, startPoint x: 97, startPoint y: 59, endPoint x: 70, endPoint y: 59, distance: 26.7
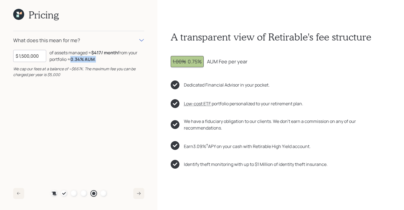
click at [70, 59] on div "of assets managed ≈ $417 / month from your portfolio ≈ 0.34 % AUM ." at bounding box center [97, 55] width 95 height 13
click at [28, 55] on input "$ 1,500,000" at bounding box center [29, 56] width 33 height 12
type input "$ 2,000,000"
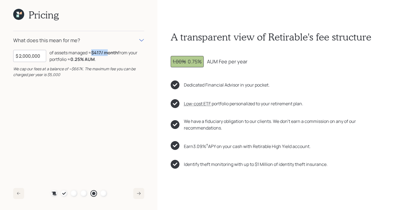
drag, startPoint x: 91, startPoint y: 52, endPoint x: 107, endPoint y: 53, distance: 15.5
click at [107, 53] on div "of assets managed ≈ $417 / month from your portfolio ≈ 0.25 % AUM ." at bounding box center [97, 55] width 95 height 13
drag, startPoint x: 99, startPoint y: 58, endPoint x: 66, endPoint y: 61, distance: 32.6
click at [66, 61] on div "of assets managed ≈ $417 / month from your portfolio ≈ 0.25 % AUM ." at bounding box center [97, 55] width 95 height 13
click at [21, 12] on icon at bounding box center [20, 13] width 2 height 2
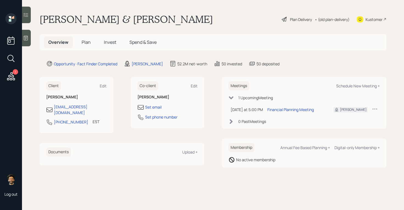
click at [90, 41] on span "Plan" at bounding box center [86, 42] width 9 height 6
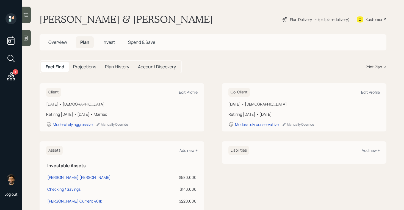
click at [379, 66] on div "Print Plan" at bounding box center [374, 67] width 17 height 6
click at [375, 18] on div "Kustomer" at bounding box center [374, 20] width 17 height 6
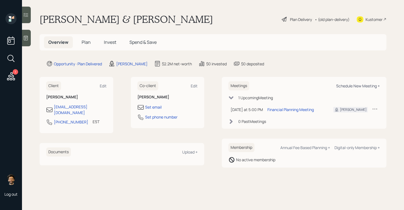
click at [356, 85] on div "Schedule New Meeting +" at bounding box center [359, 85] width 44 height 5
select select "f14b762f-c7c2-4b89-9227-8fa891345eea"
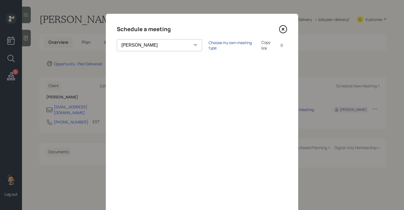
click at [284, 28] on icon at bounding box center [283, 29] width 8 height 8
